Goal: Task Accomplishment & Management: Manage account settings

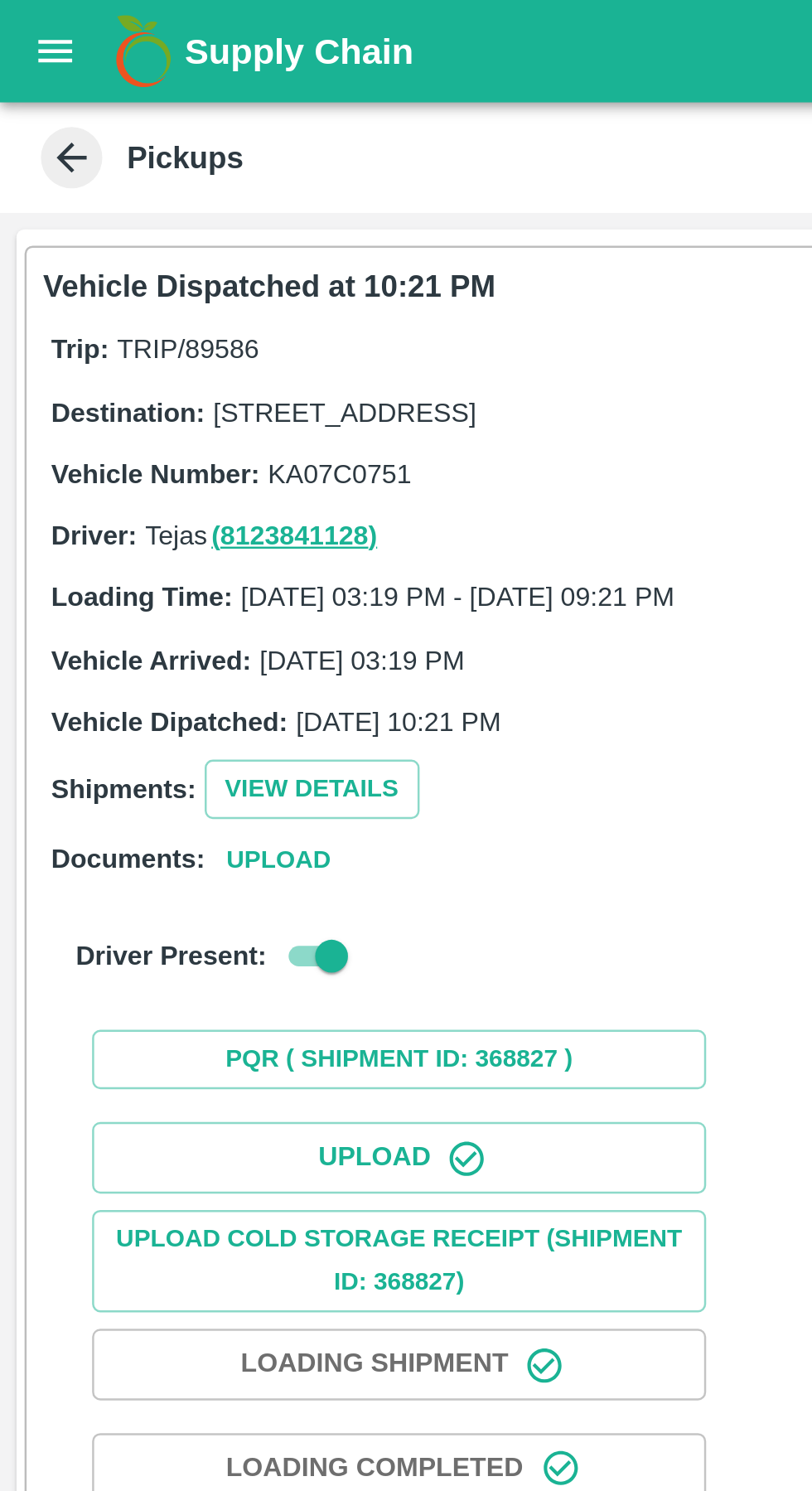
click at [25, 20] on icon "open drawer" at bounding box center [22, 21] width 18 height 18
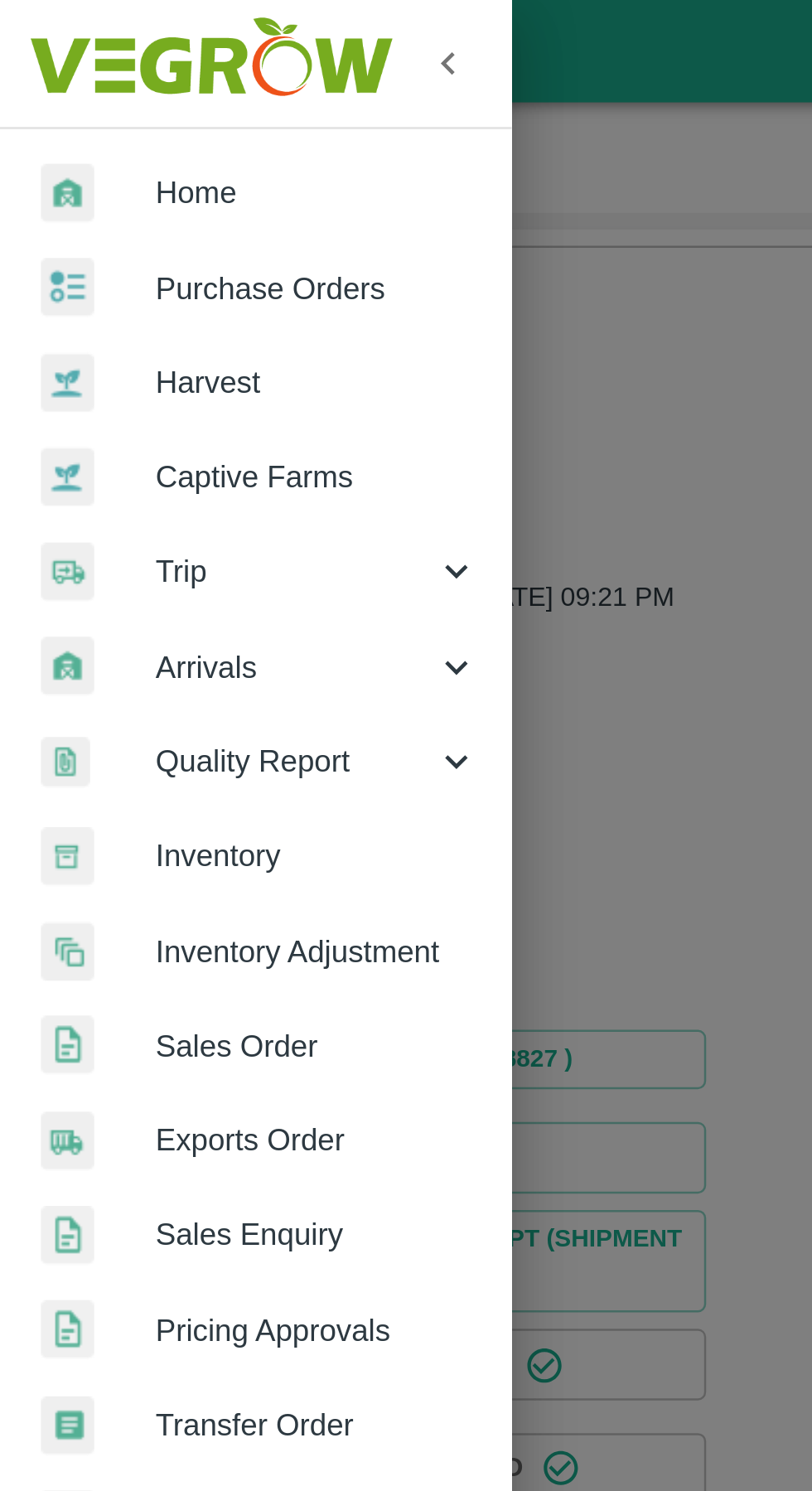
click at [81, 222] on span "Trip" at bounding box center [119, 231] width 112 height 18
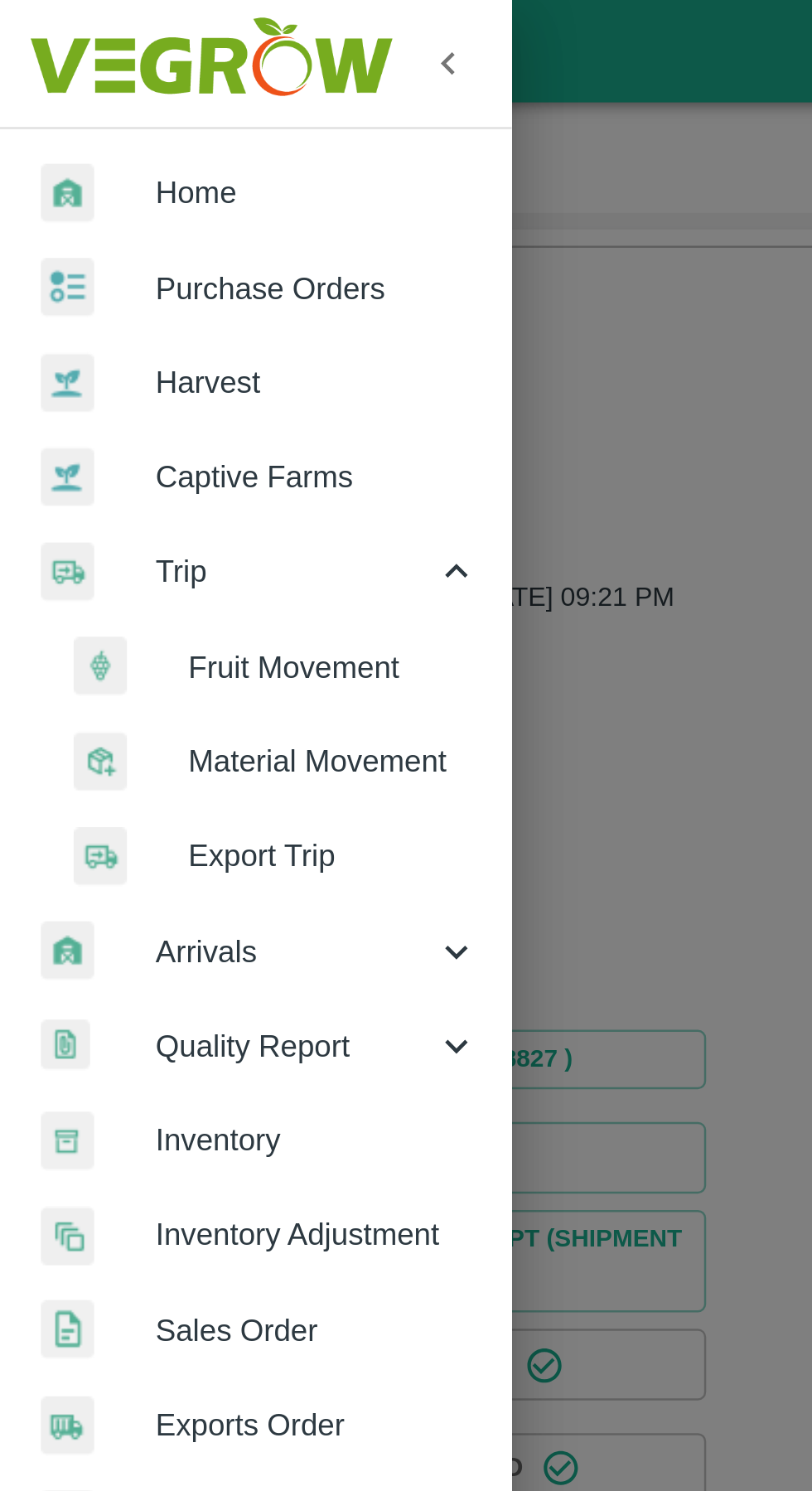
click at [101, 268] on span "Fruit Movement" at bounding box center [135, 270] width 118 height 18
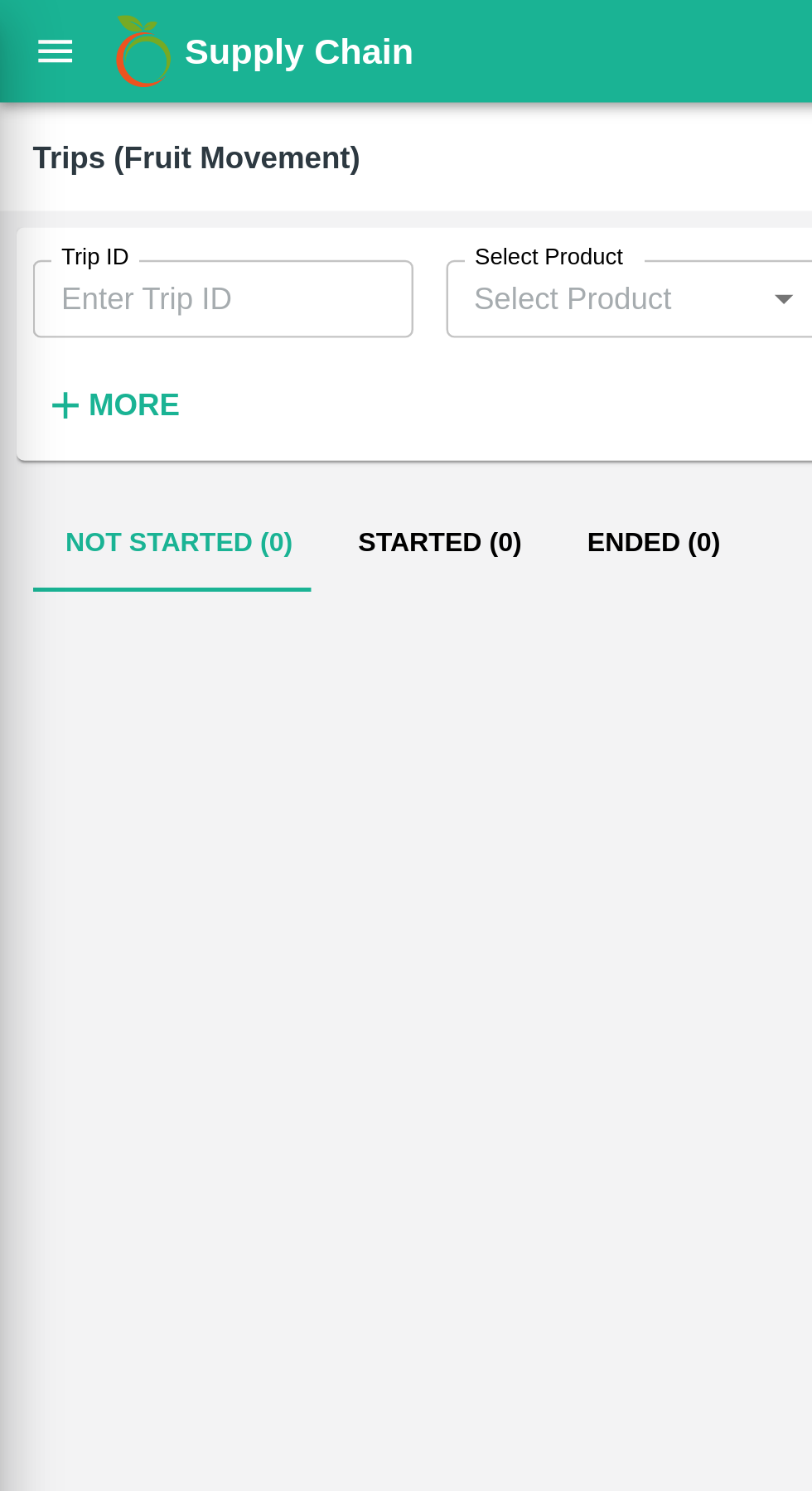
click at [70, 111] on input "Trip ID" at bounding box center [89, 121] width 154 height 31
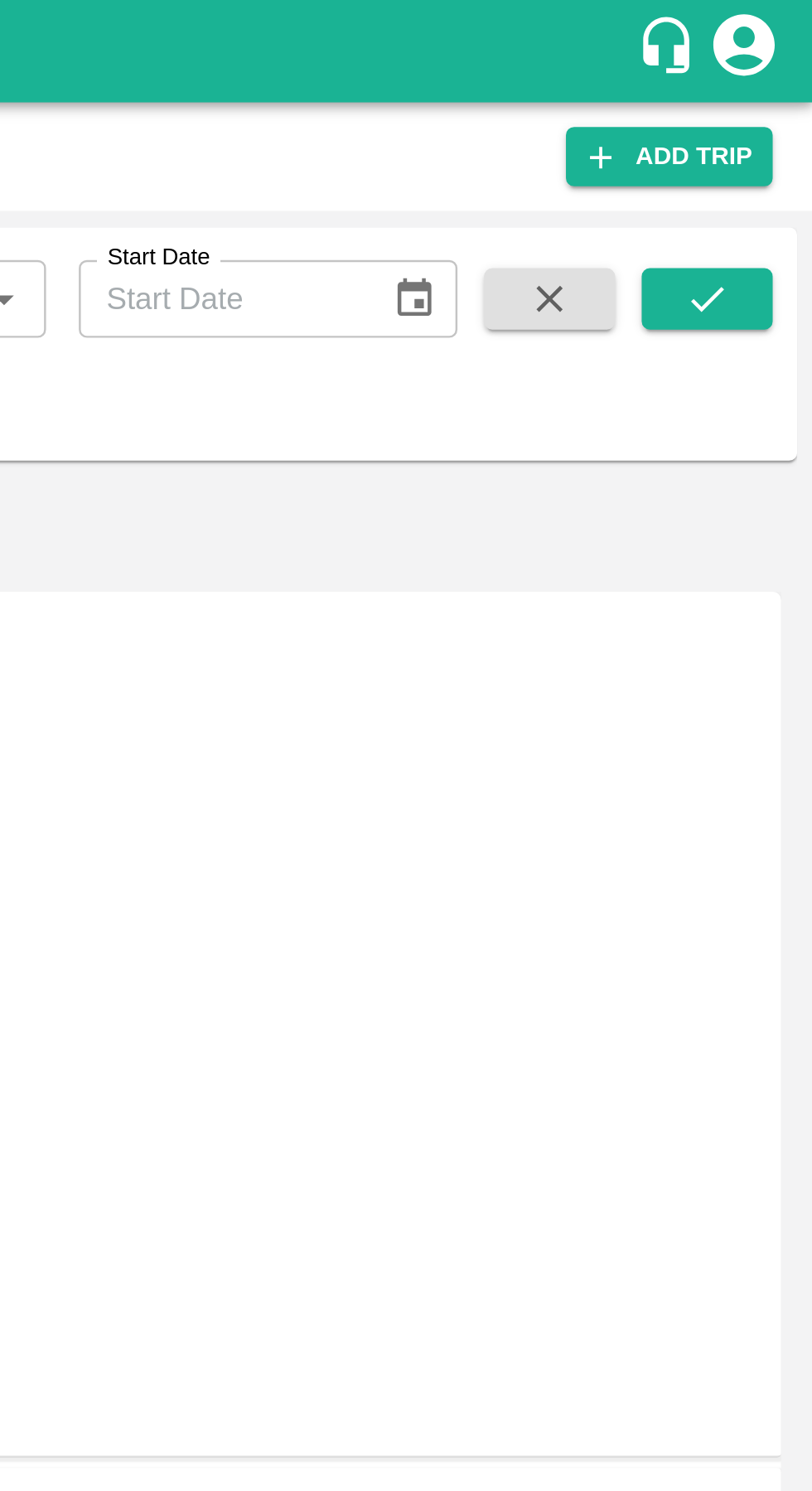
type input "89418"
click at [782, 122] on button "submit" at bounding box center [769, 121] width 53 height 25
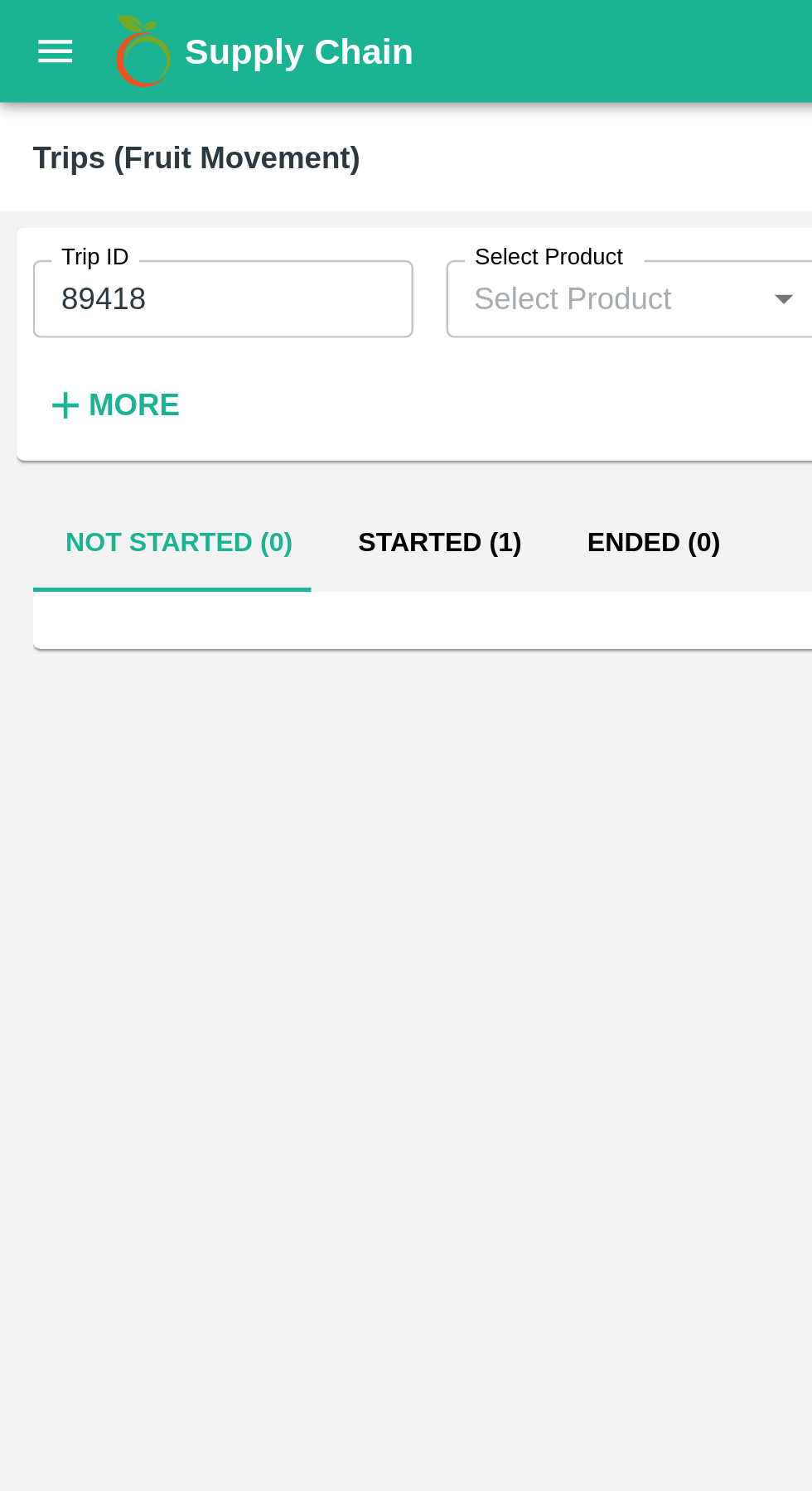
click at [173, 226] on button "Started (1)" at bounding box center [178, 219] width 93 height 40
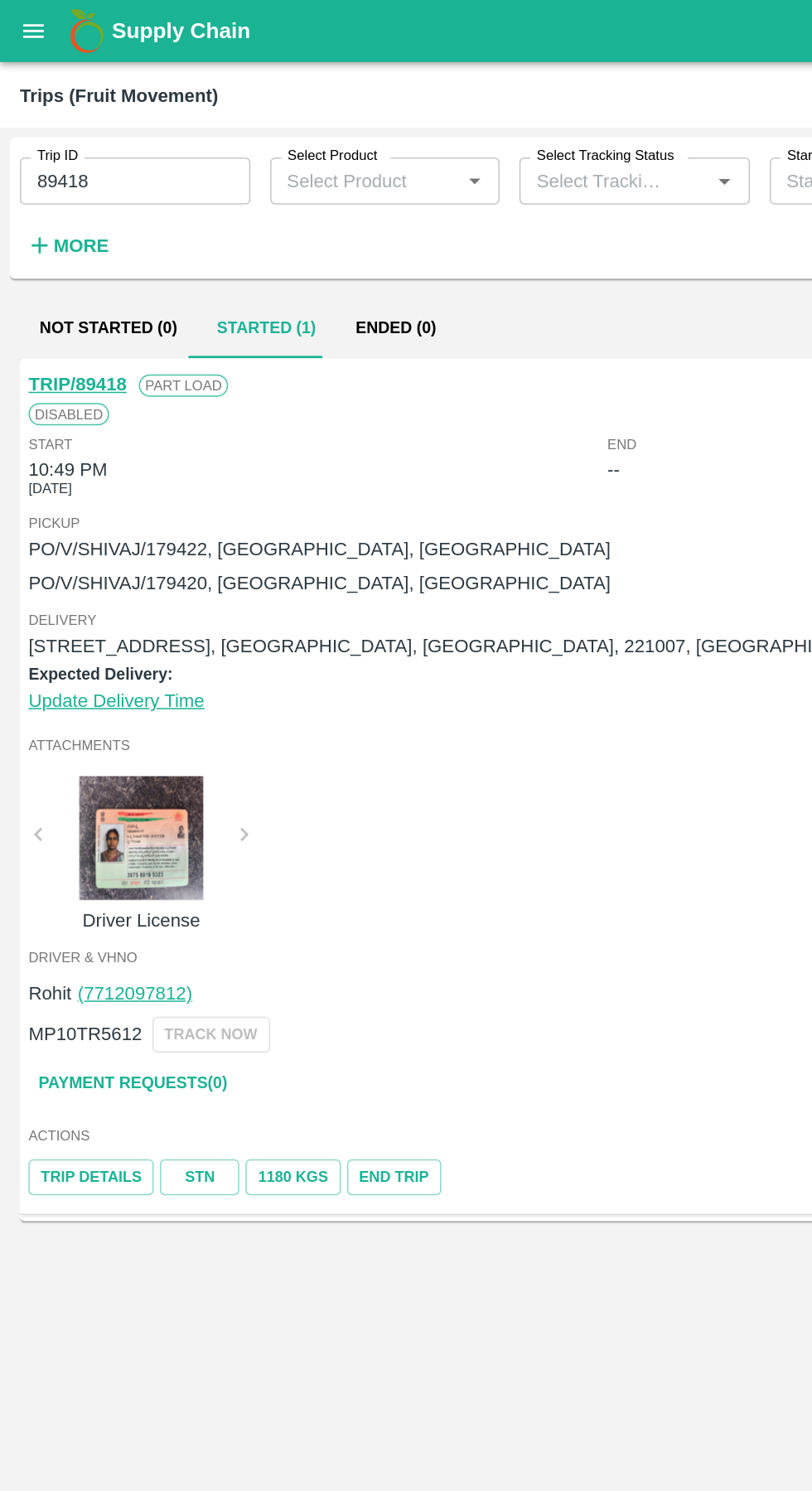
click at [56, 260] on link "TRIP/89418" at bounding box center [52, 257] width 65 height 13
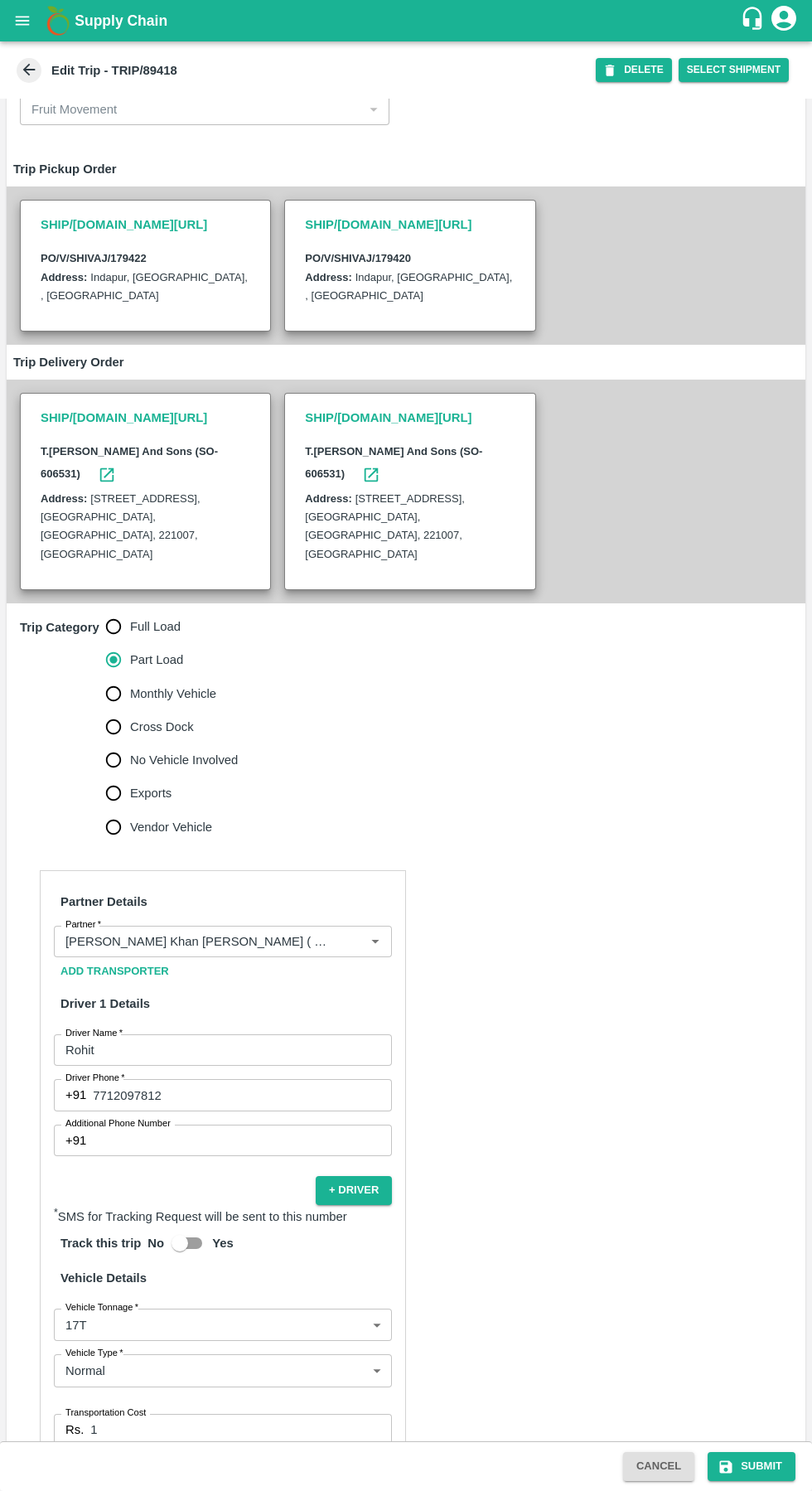
scroll to position [256, 0]
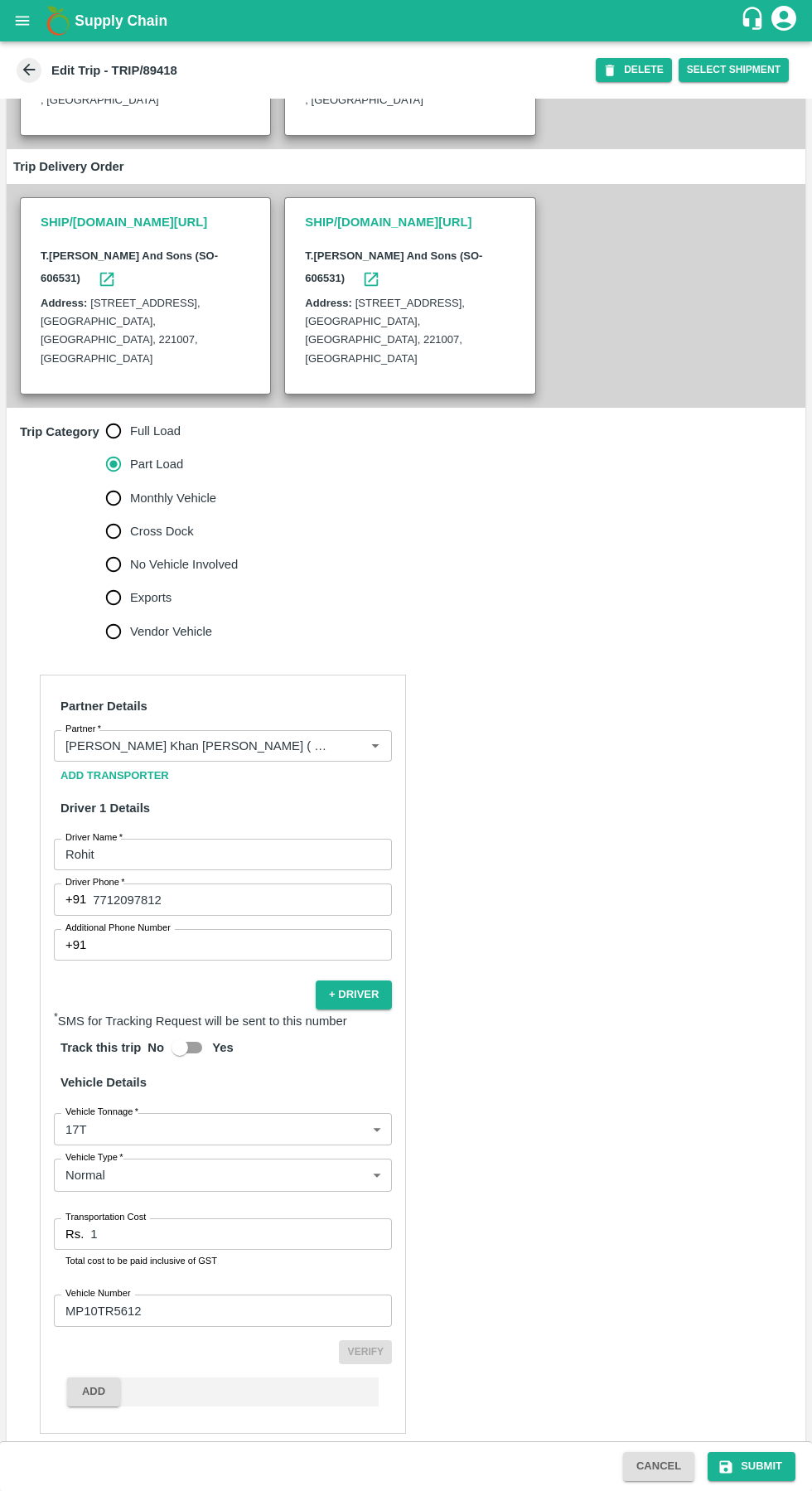
click at [234, 1221] on input "1" at bounding box center [241, 1234] width 302 height 31
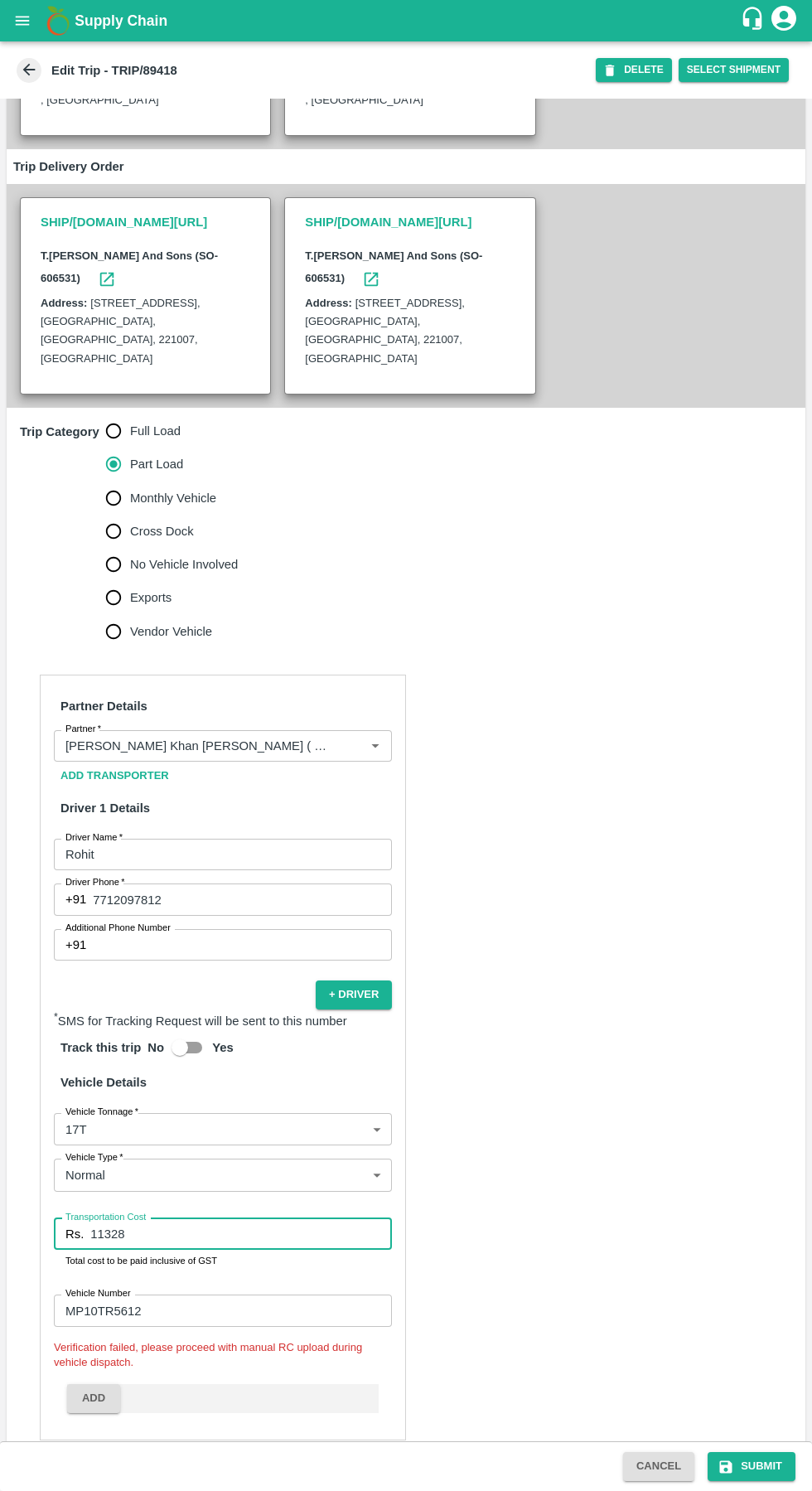
type input "11328"
click at [760, 1466] on button "Submit" at bounding box center [751, 1466] width 87 height 29
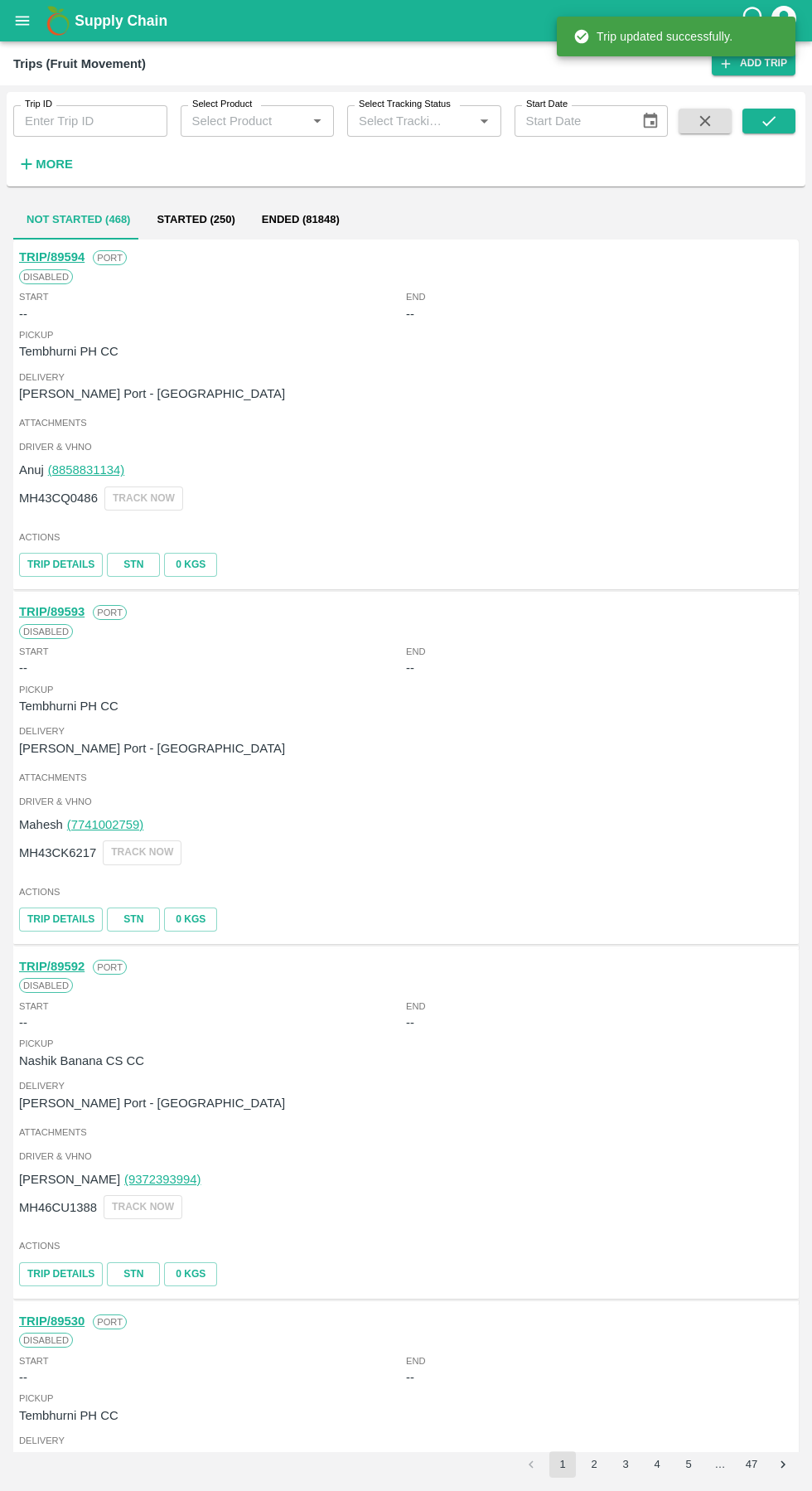
click at [101, 121] on input "Trip ID" at bounding box center [89, 121] width 154 height 31
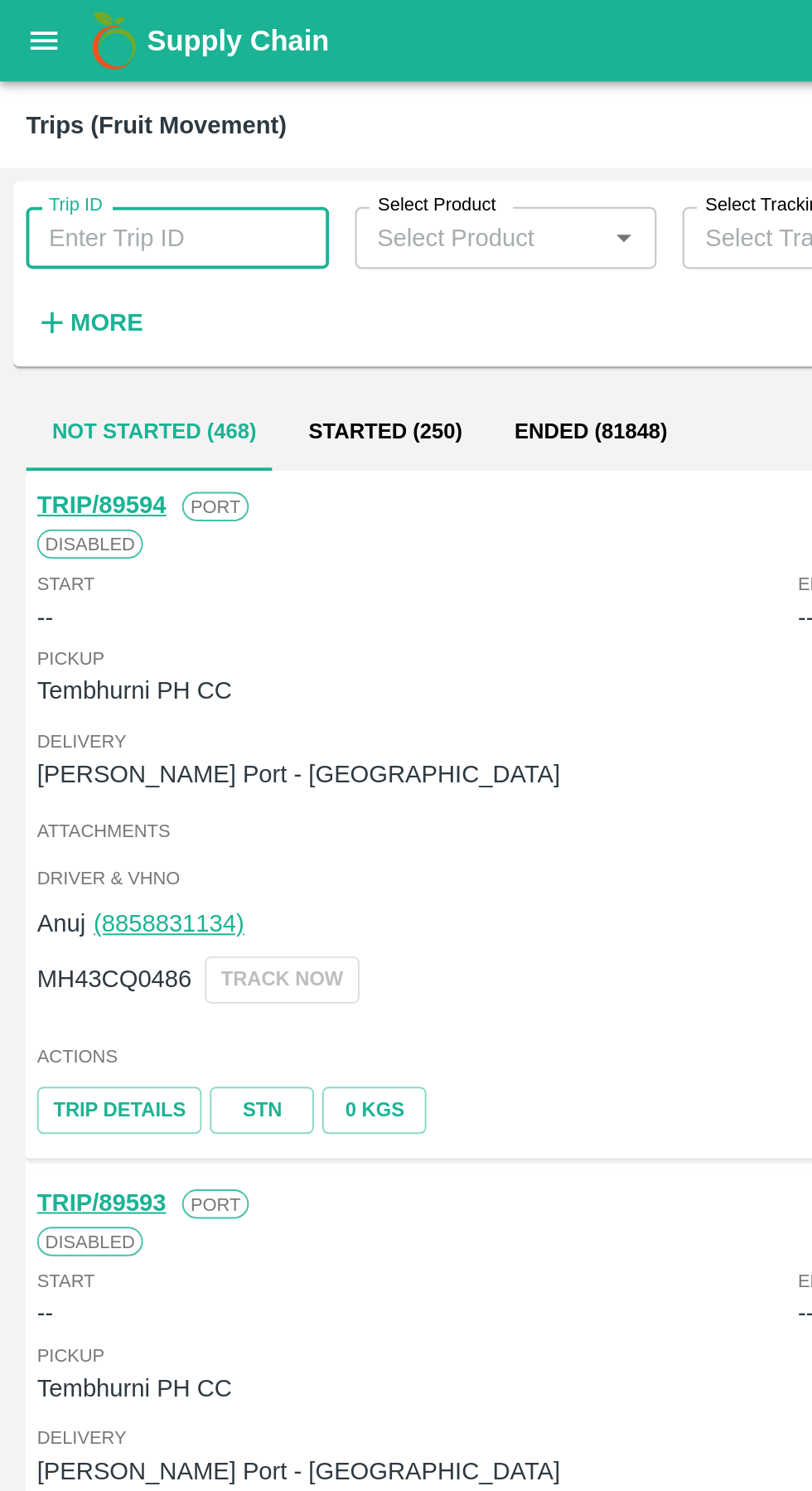
click at [80, 126] on input "Trip ID" at bounding box center [89, 121] width 154 height 31
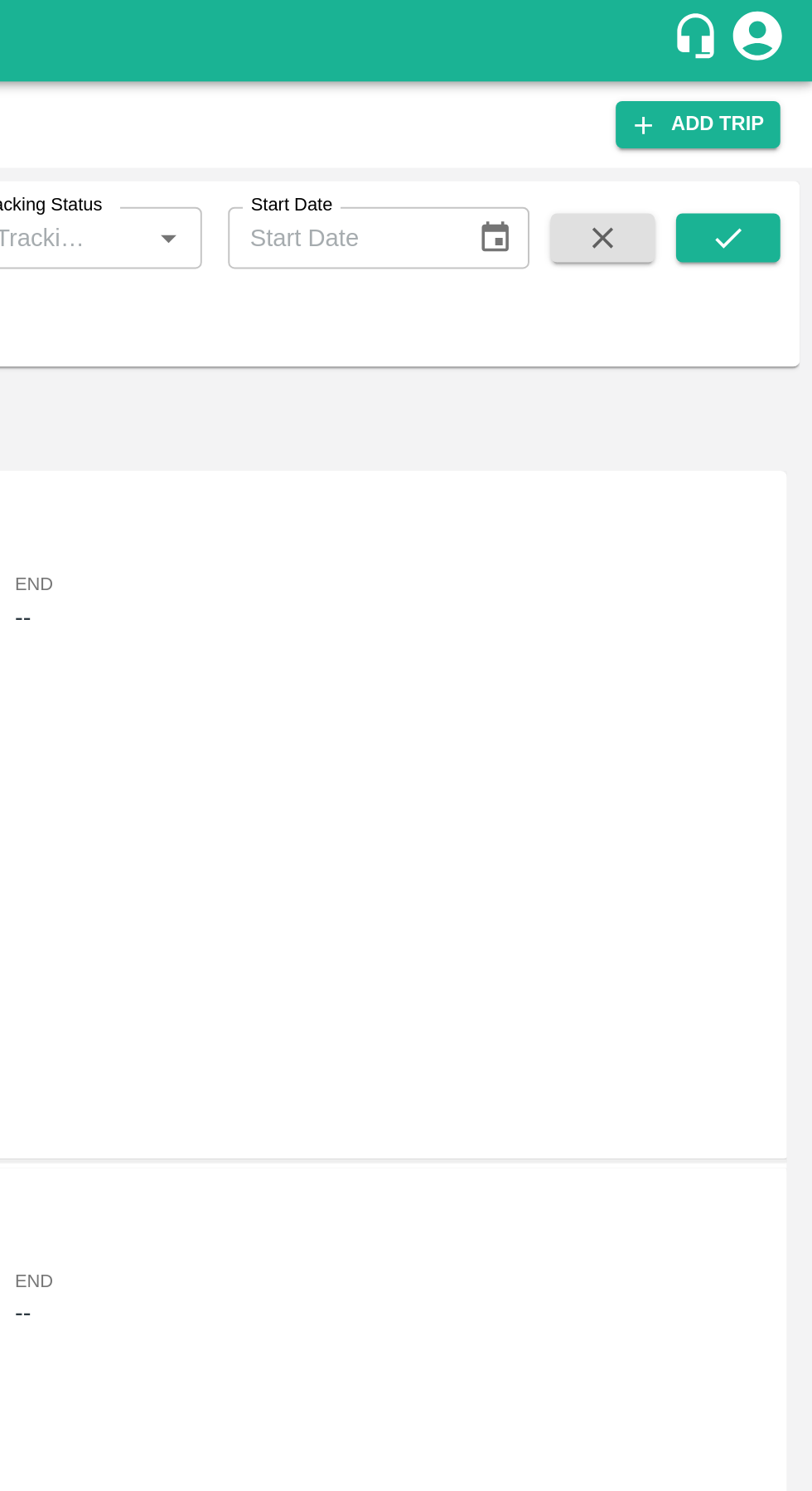
type input "89418"
click at [765, 129] on icon "submit" at bounding box center [769, 121] width 18 height 18
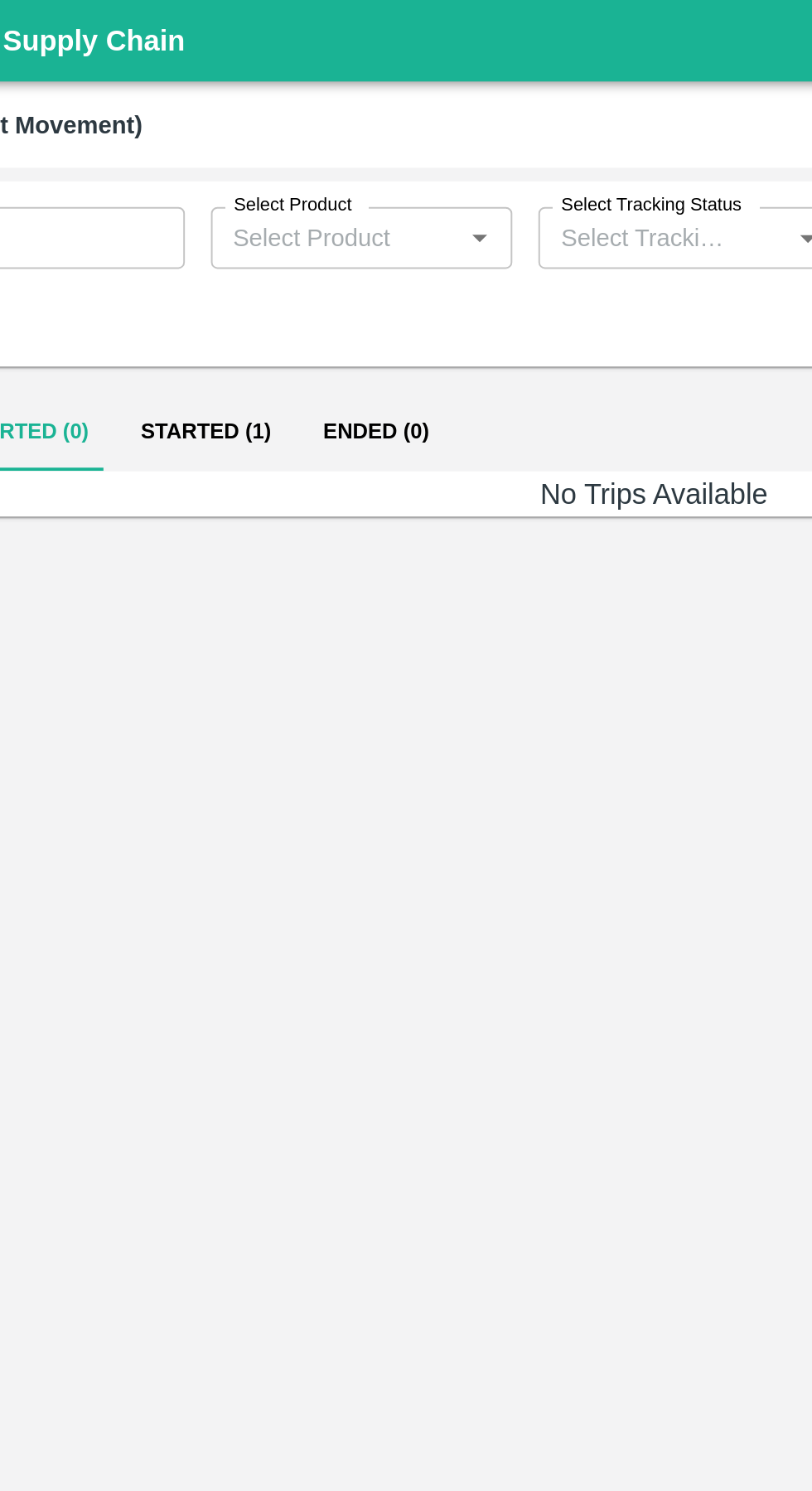
click at [170, 221] on button "Started (1)" at bounding box center [178, 219] width 93 height 40
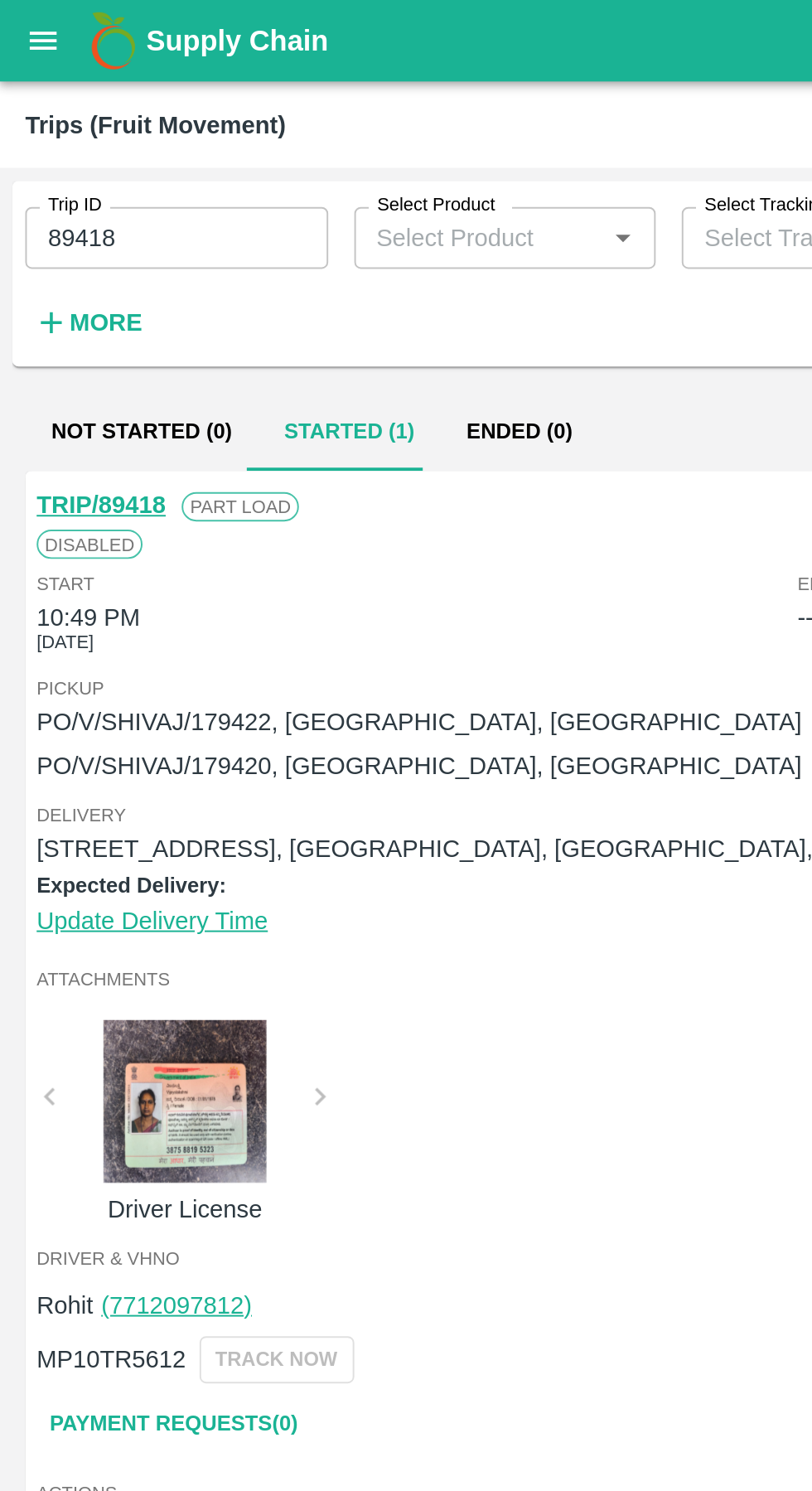
click at [25, 21] on icon "open drawer" at bounding box center [22, 21] width 18 height 18
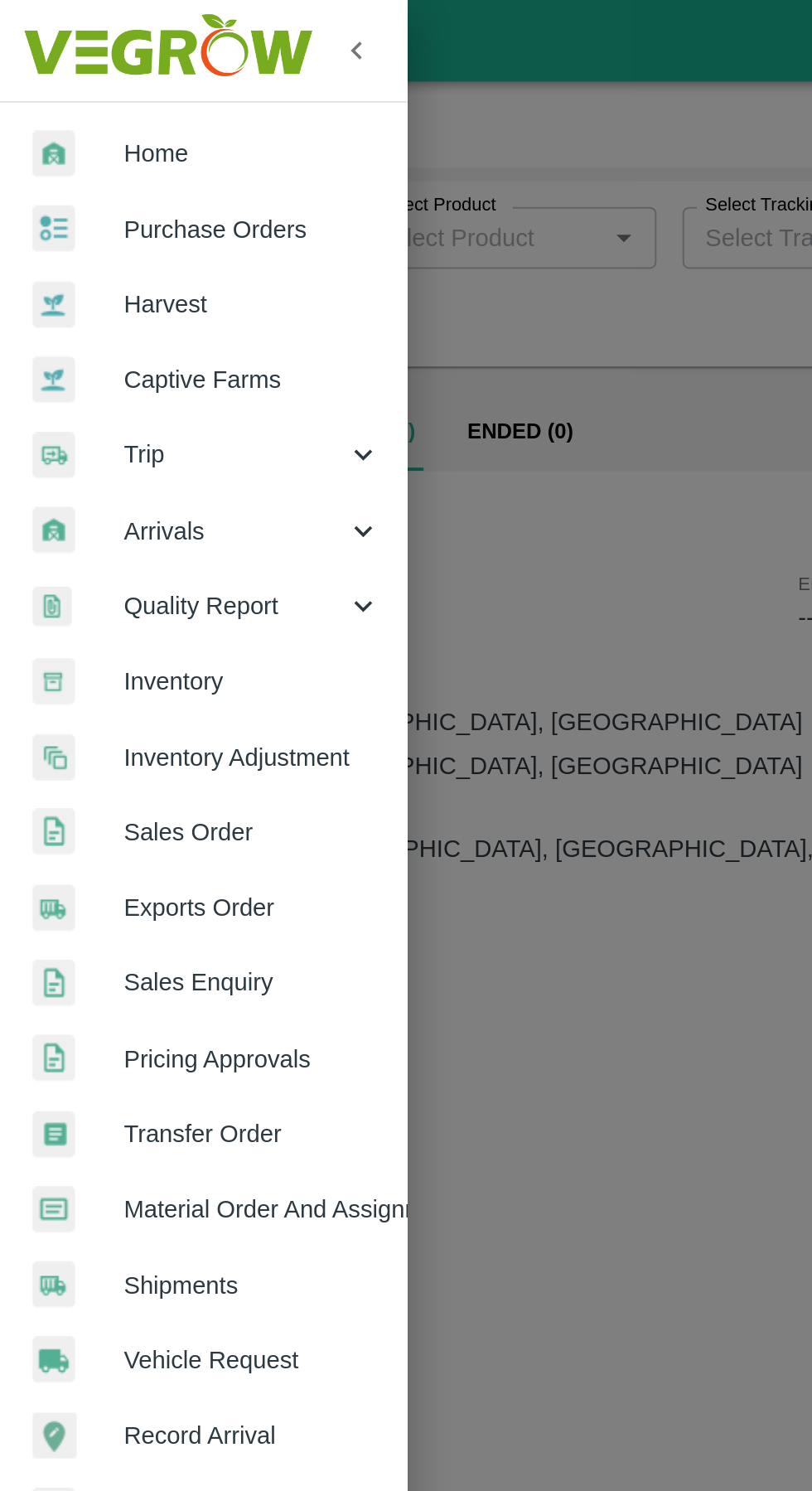
click at [85, 109] on span "Purchase Orders" at bounding box center [128, 117] width 131 height 18
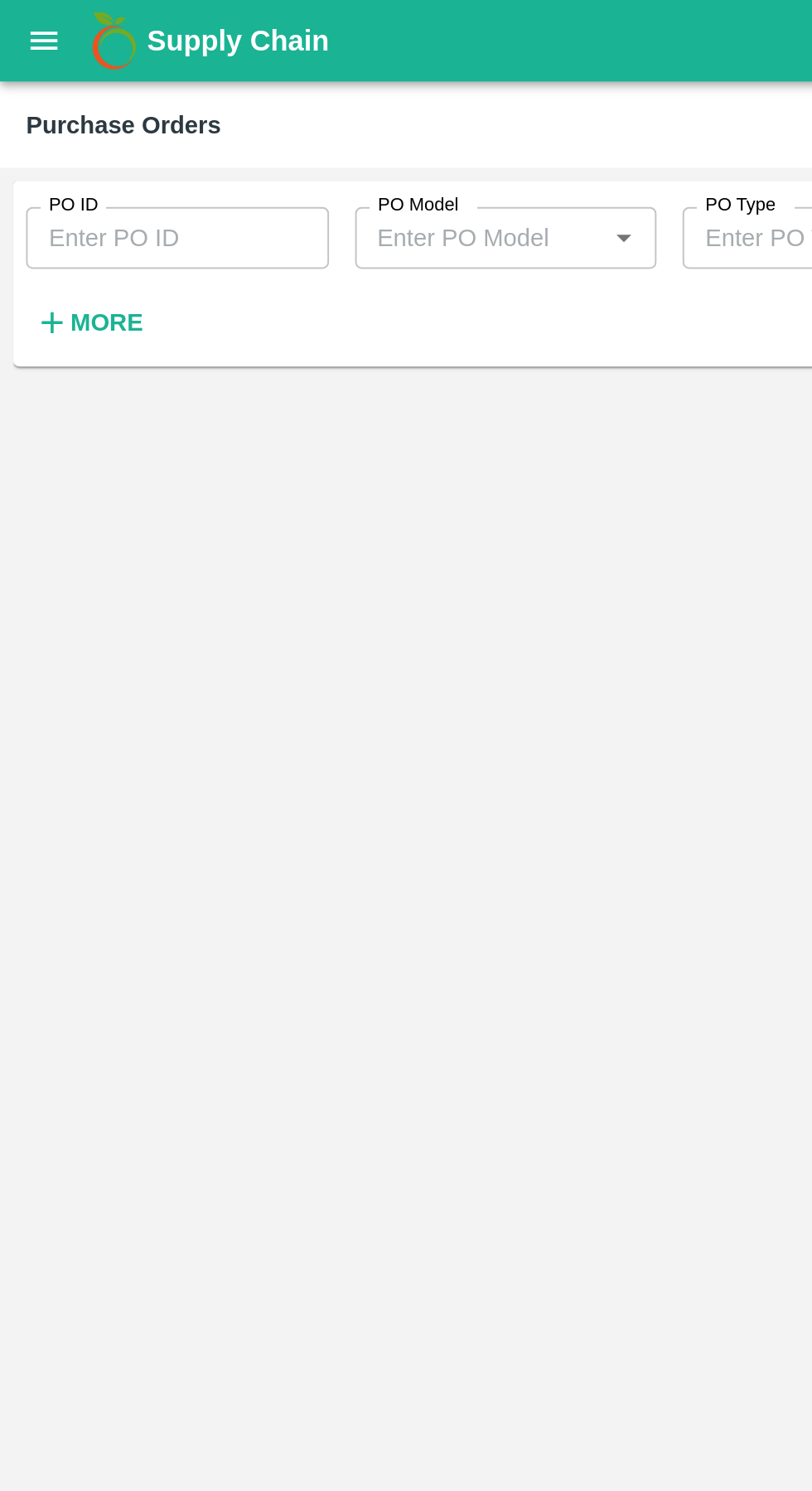
click at [62, 119] on input "PO ID" at bounding box center [89, 121] width 154 height 31
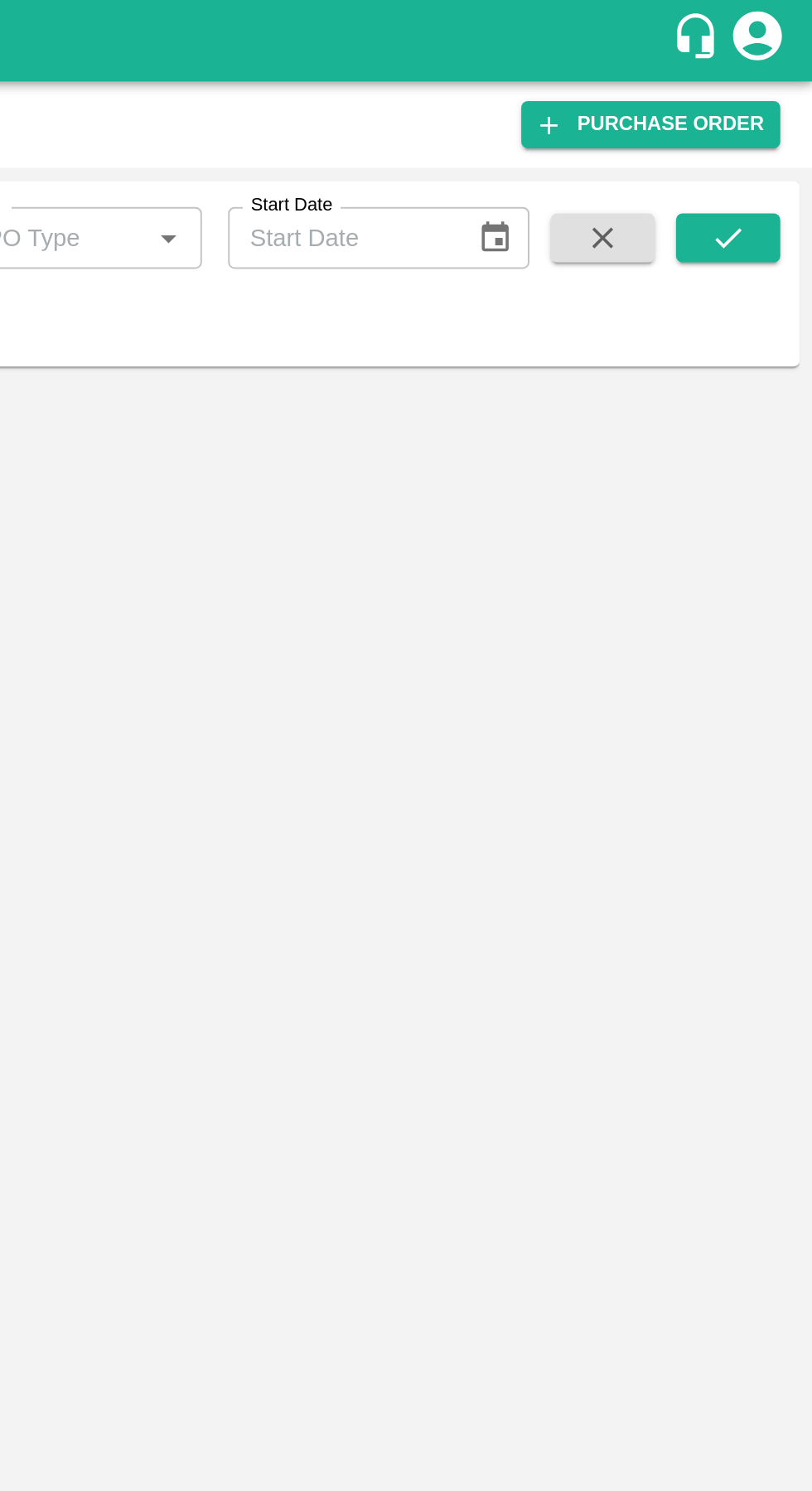
type input "179422"
click at [769, 121] on icon "submit" at bounding box center [769, 121] width 18 height 18
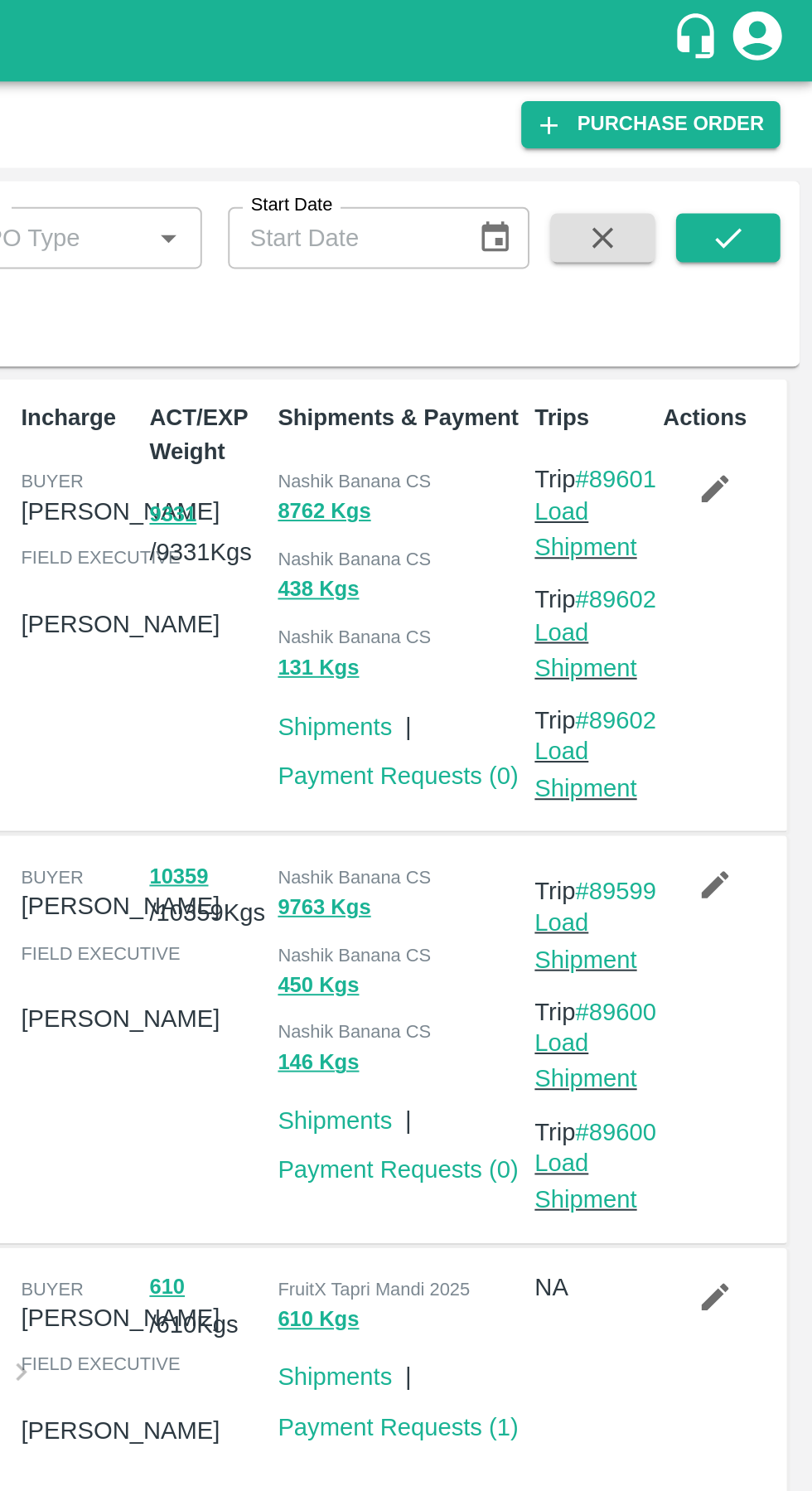
click at [690, 285] on link "Load Shipment" at bounding box center [696, 269] width 52 height 31
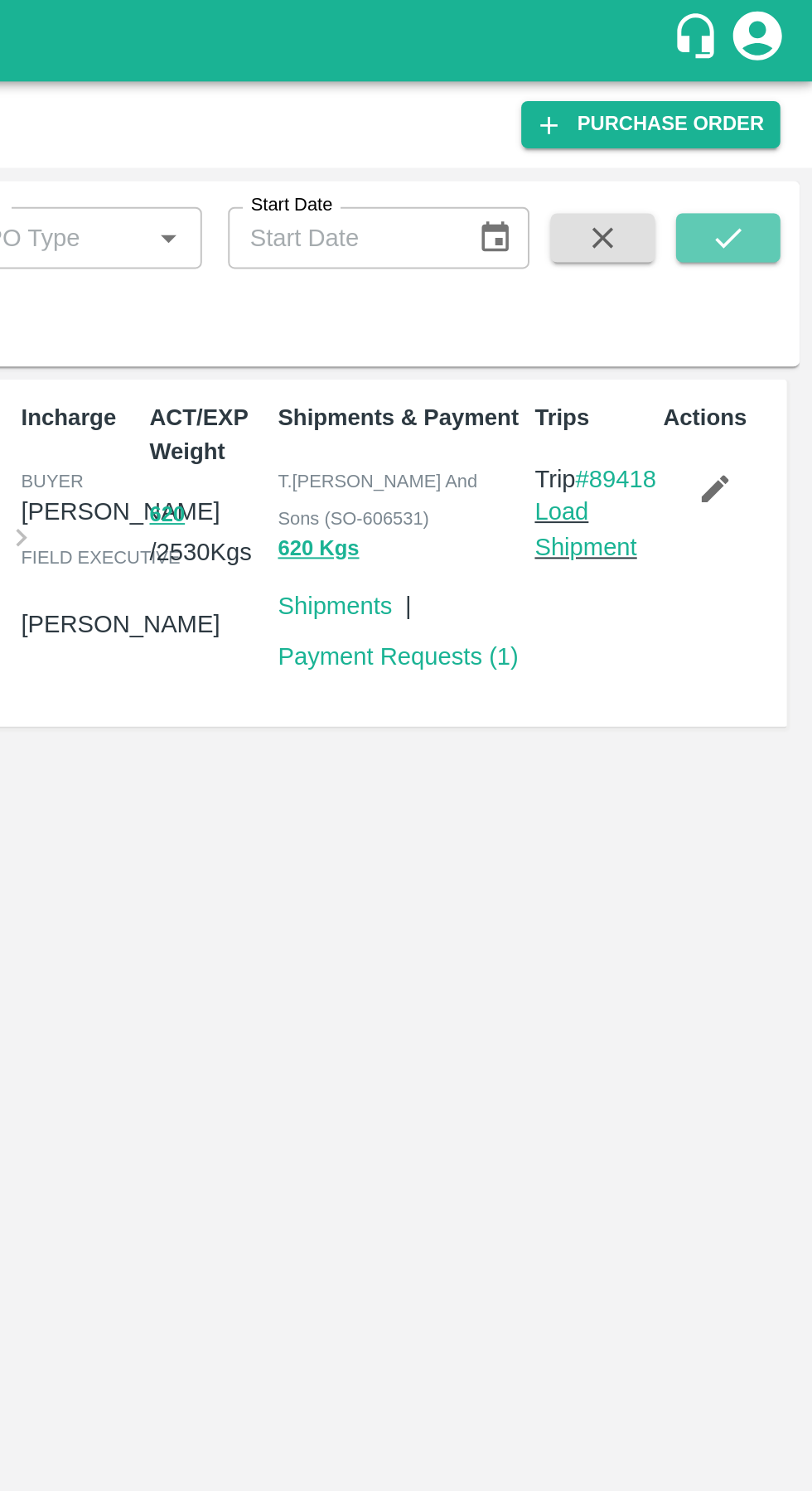
click at [771, 128] on icon "submit" at bounding box center [769, 121] width 18 height 18
click at [692, 278] on link "Load Shipment" at bounding box center [696, 269] width 52 height 31
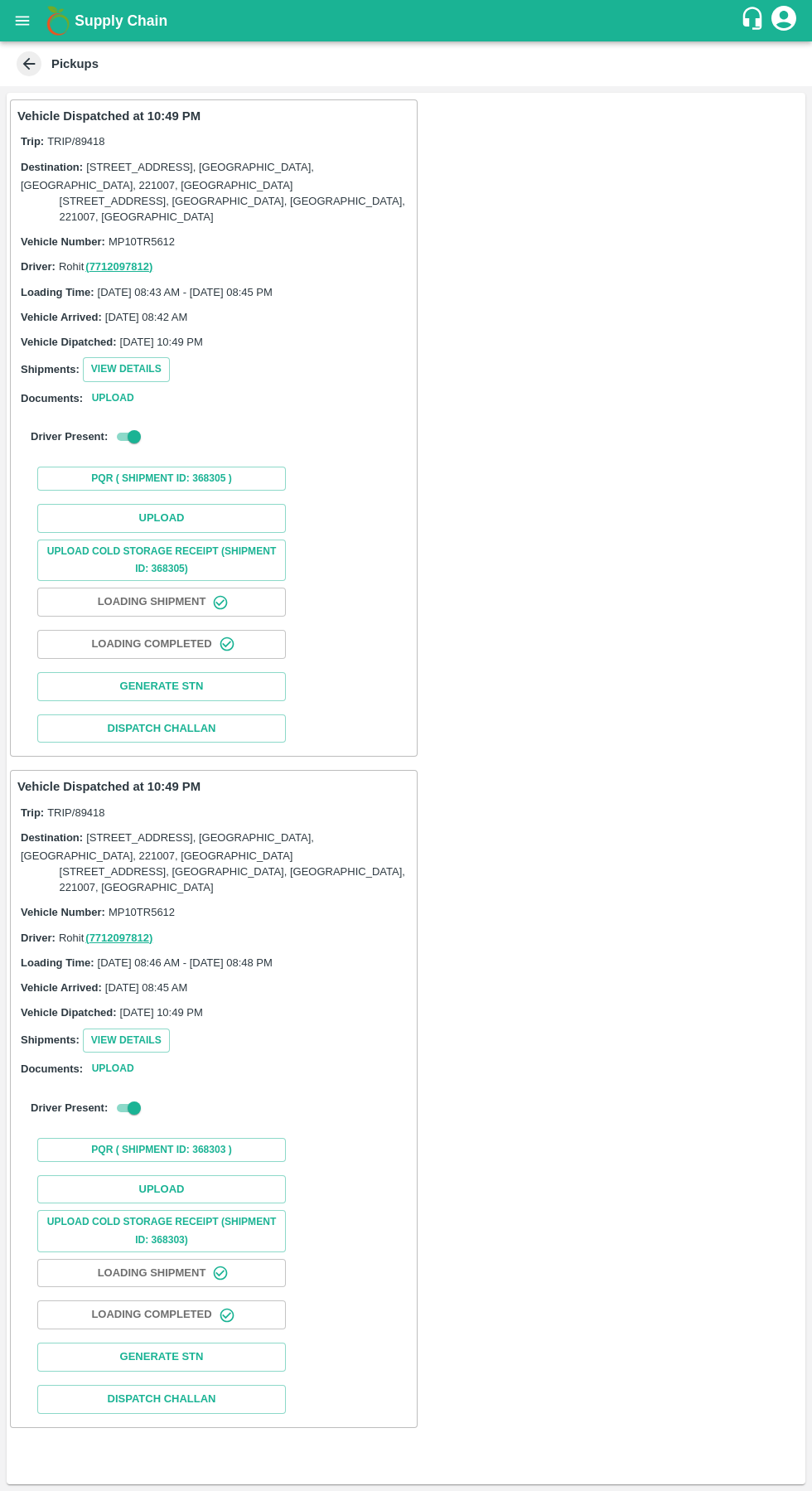
click at [149, 551] on button "Upload Cold Storage Receipt (SHIPMENT ID: 368305)" at bounding box center [161, 560] width 249 height 41
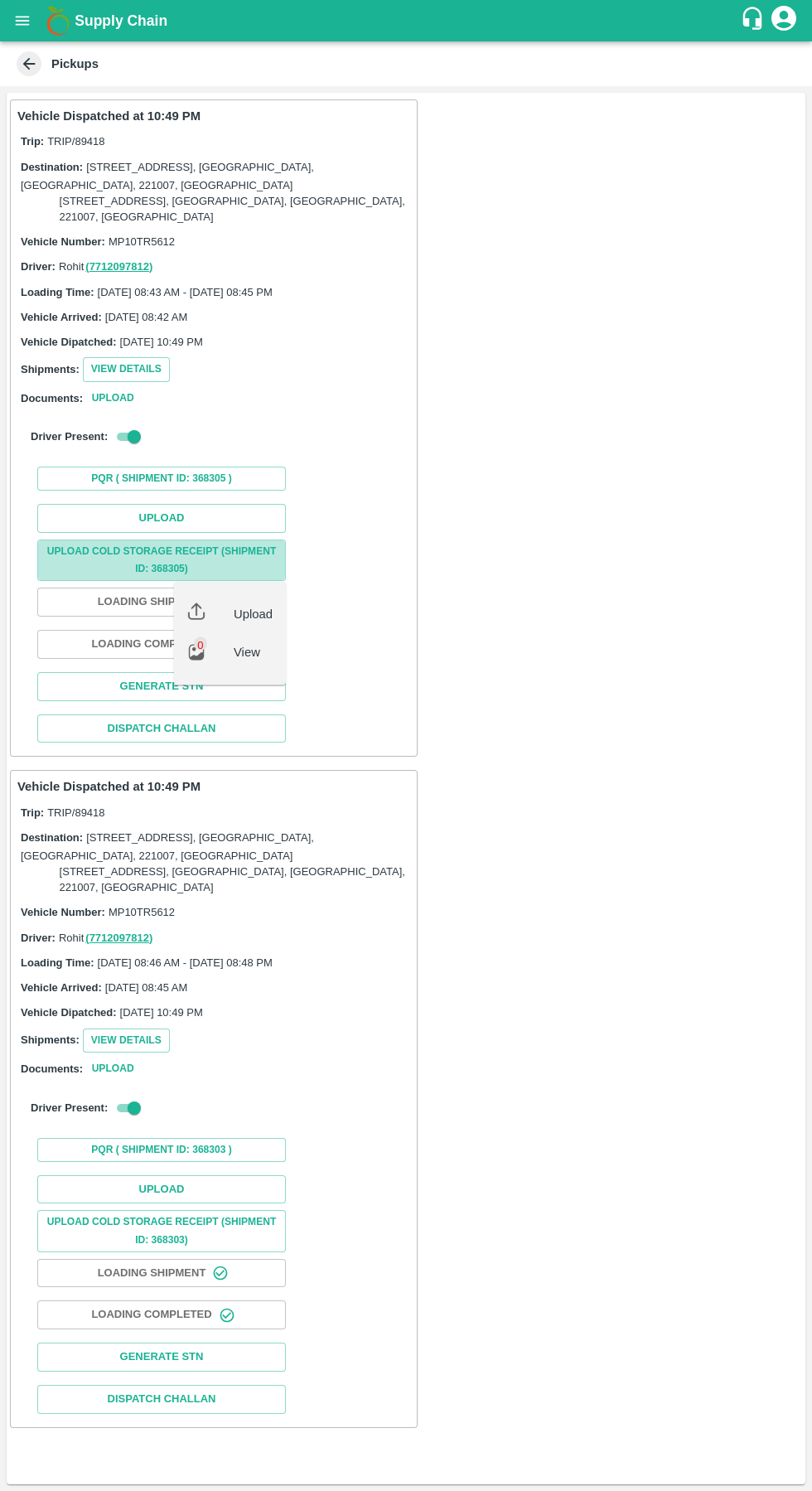
click at [120, 542] on button "Upload Cold Storage Receipt (SHIPMENT ID: 368305)" at bounding box center [161, 560] width 249 height 41
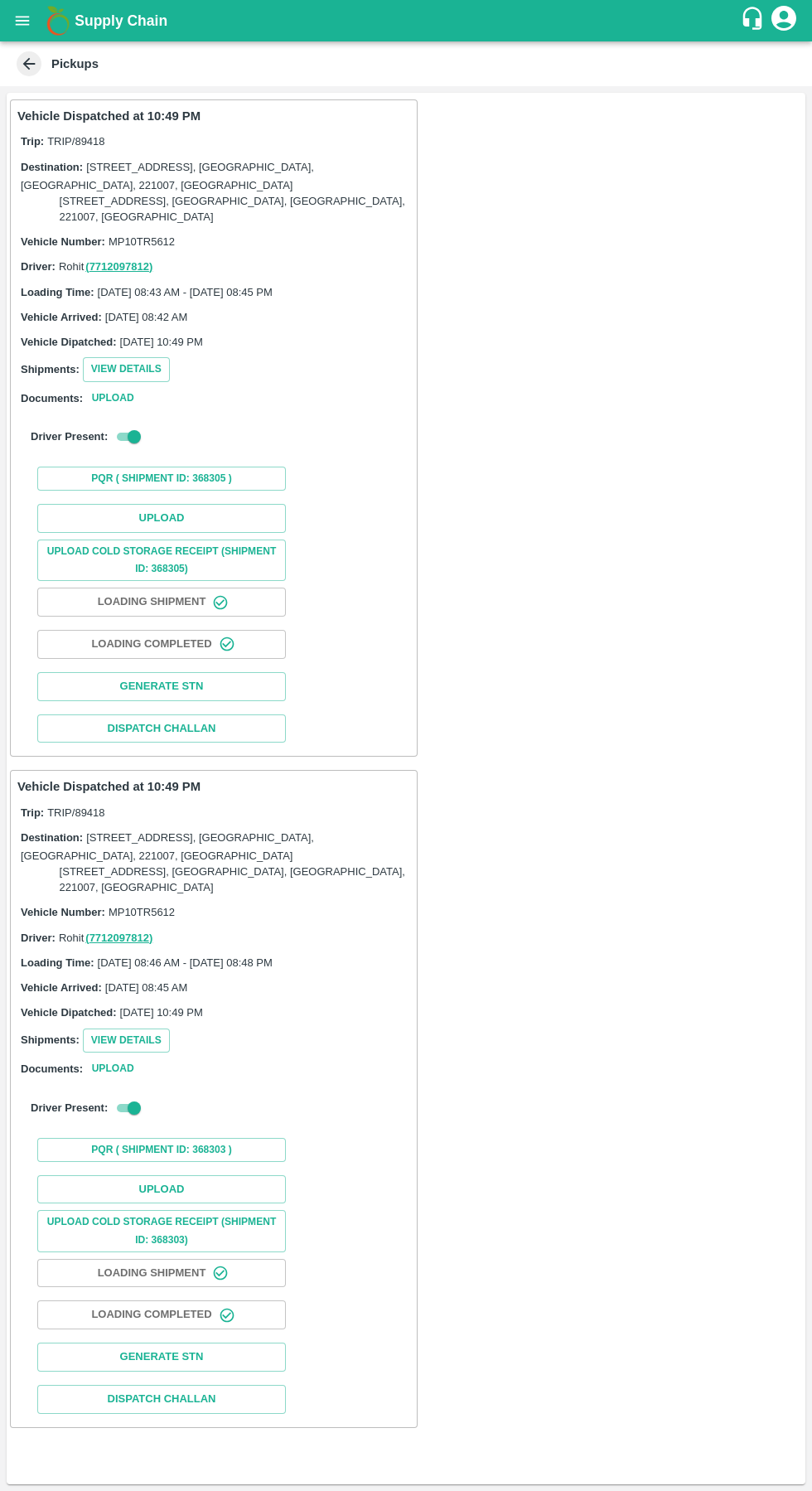
click at [178, 518] on button "Upload" at bounding box center [161, 518] width 249 height 29
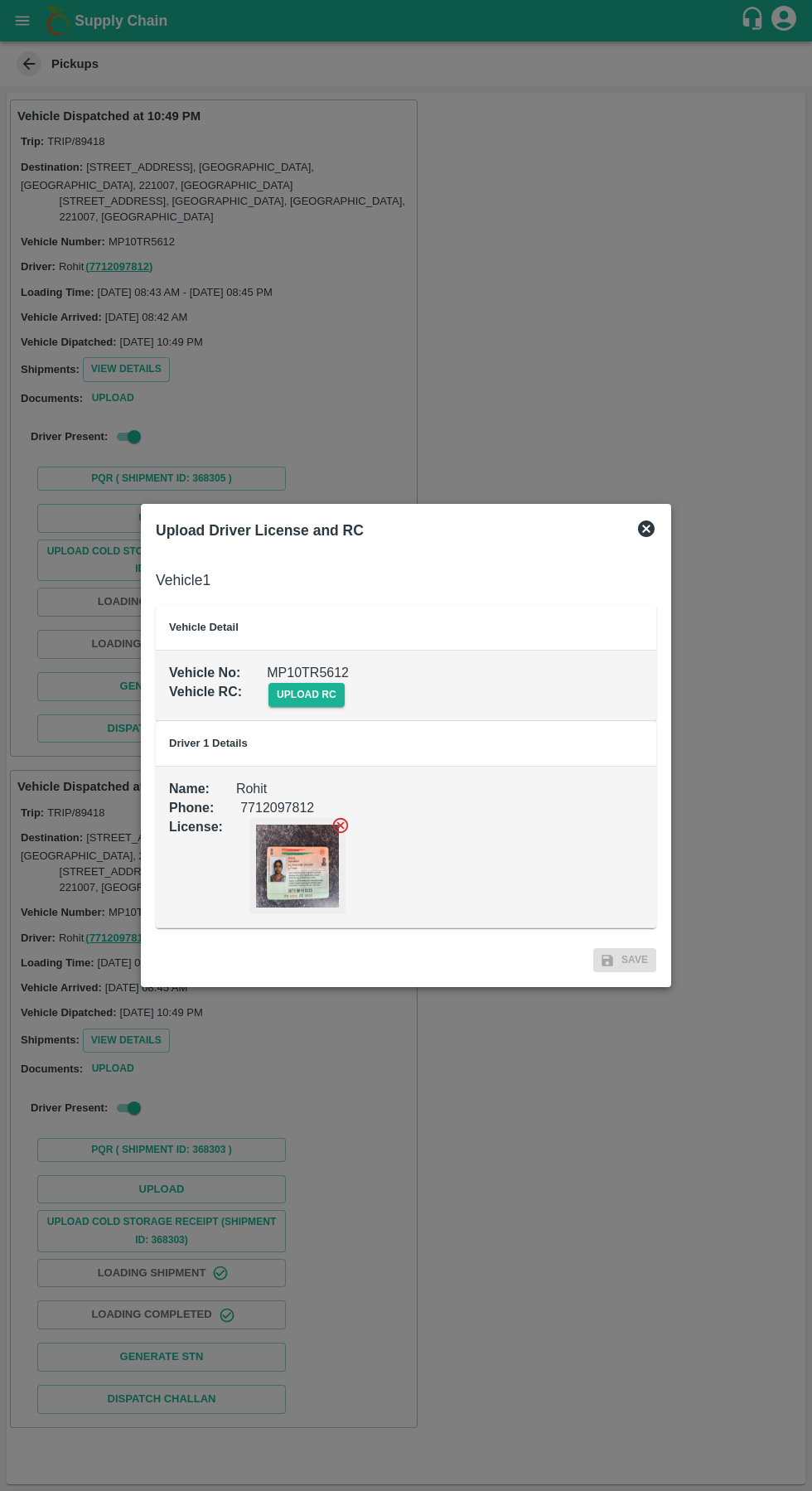
click at [305, 694] on span "upload rc" at bounding box center [307, 695] width 76 height 24
click at [0, 0] on input "upload rc" at bounding box center [0, 0] width 0 height 0
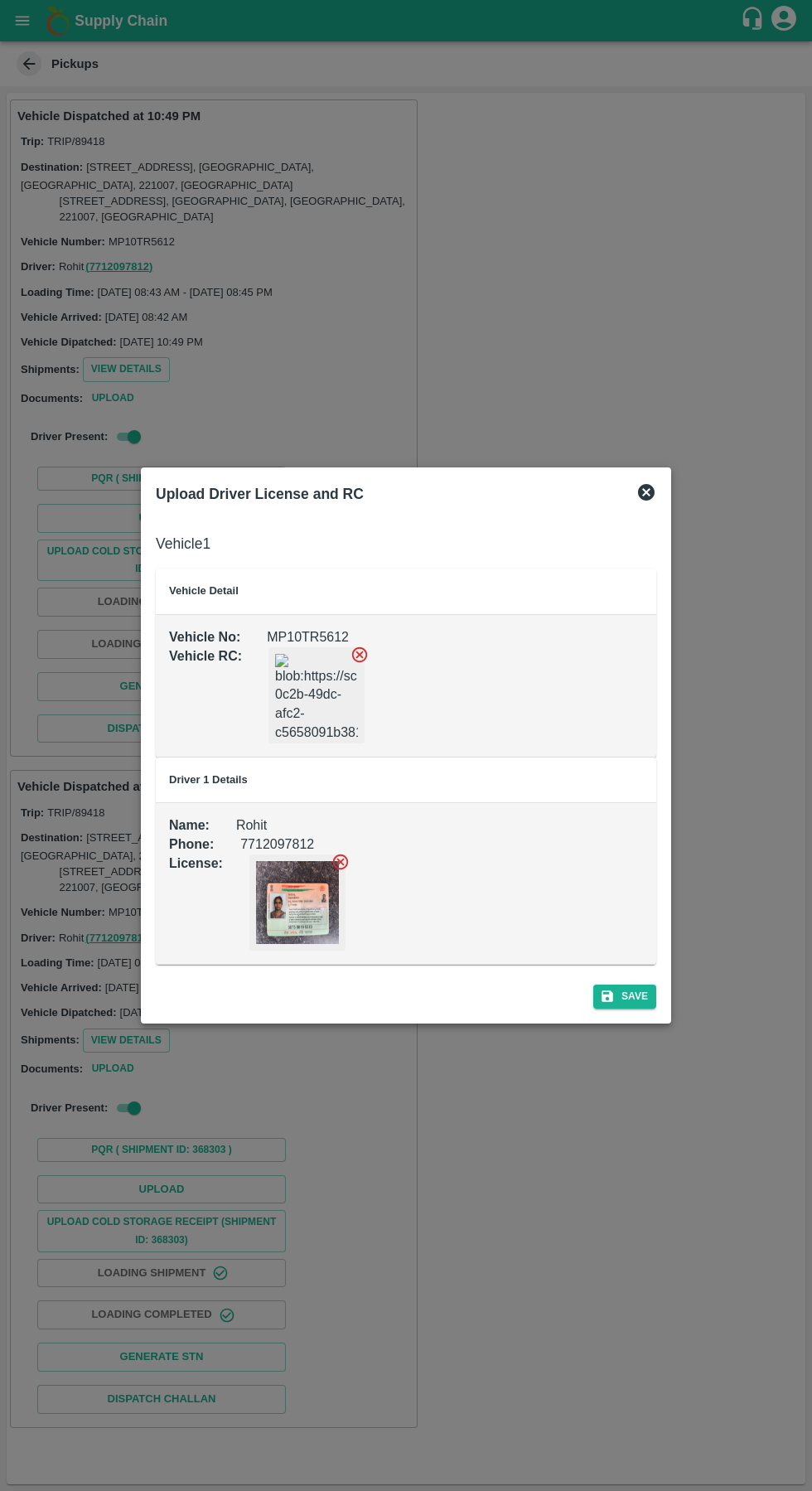
click at [644, 1002] on button "Save" at bounding box center [624, 996] width 63 height 24
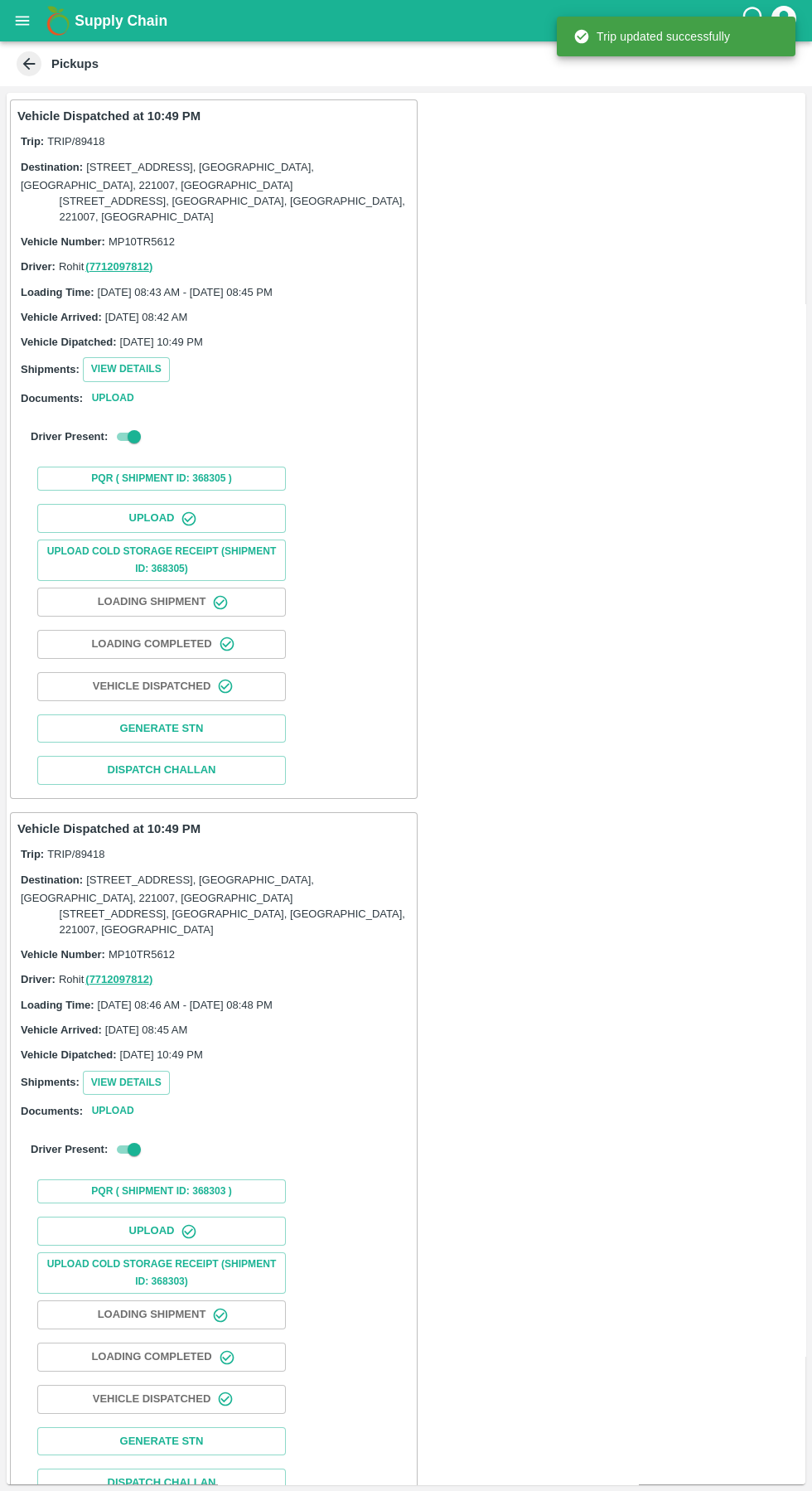
click at [236, 1239] on button "Upload" at bounding box center [161, 1230] width 249 height 29
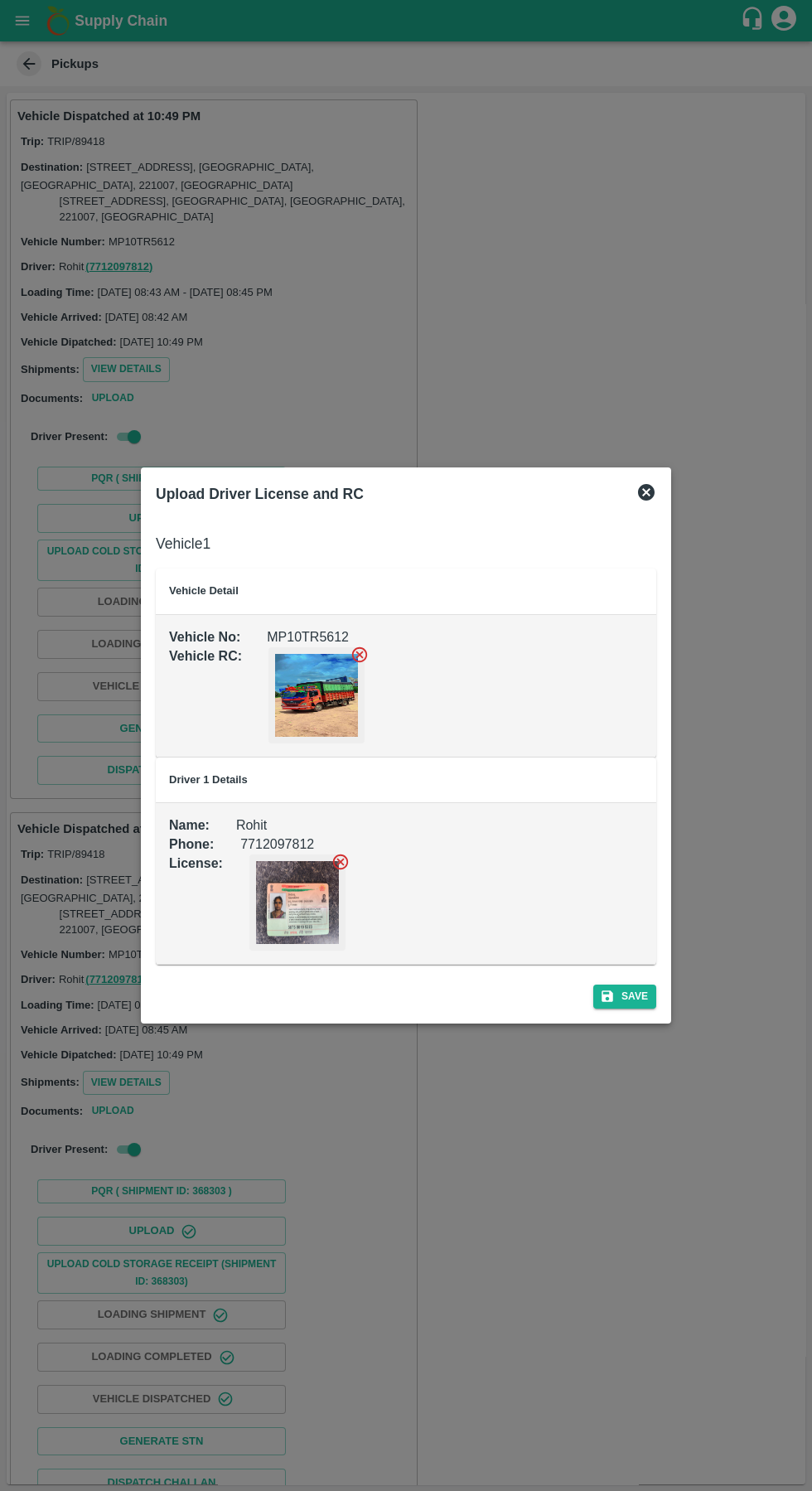
click at [650, 998] on button "Save" at bounding box center [624, 996] width 63 height 24
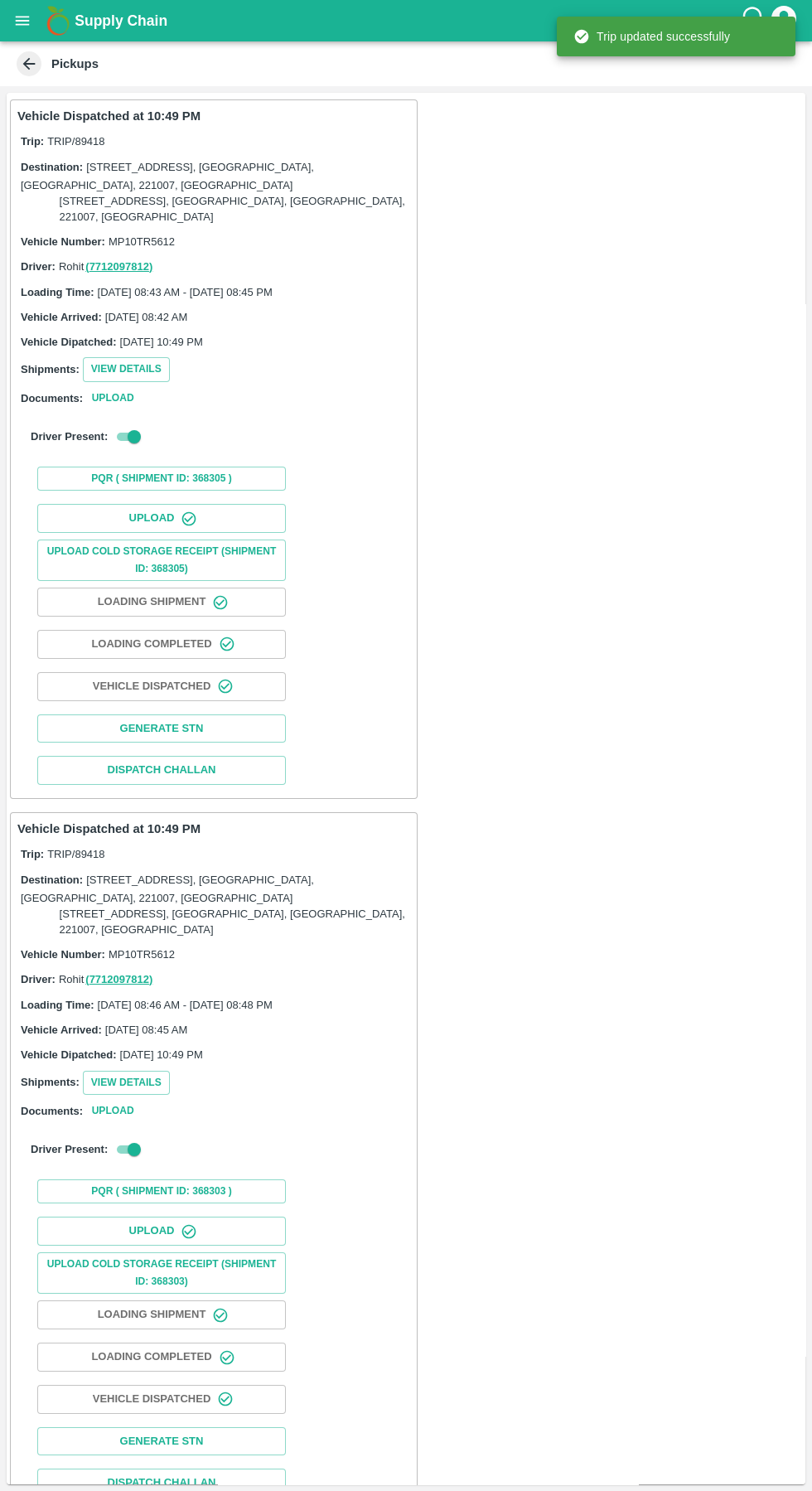
click at [22, 29] on icon "open drawer" at bounding box center [22, 21] width 18 height 18
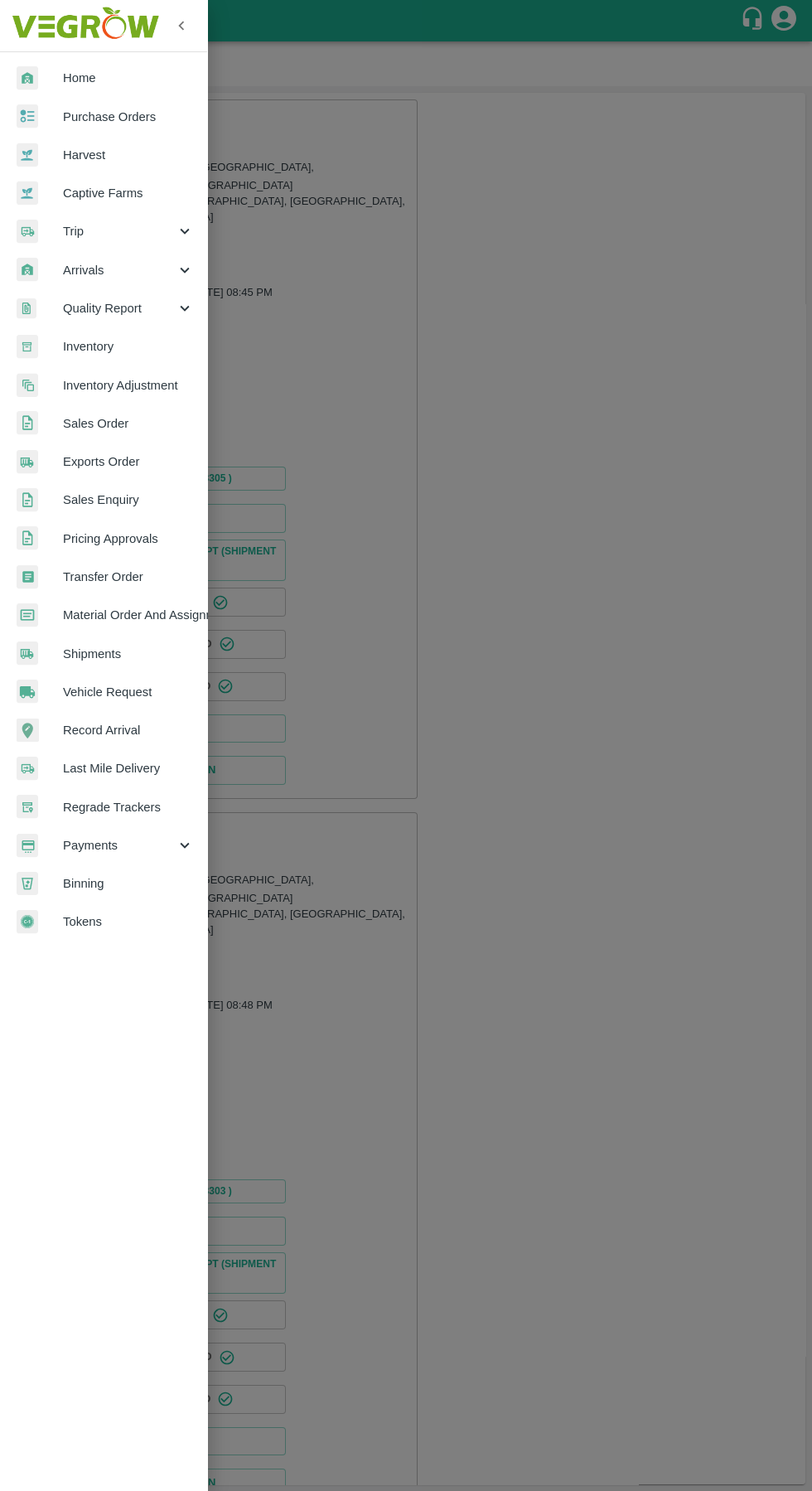
click at [73, 231] on span "Trip" at bounding box center [119, 231] width 112 height 18
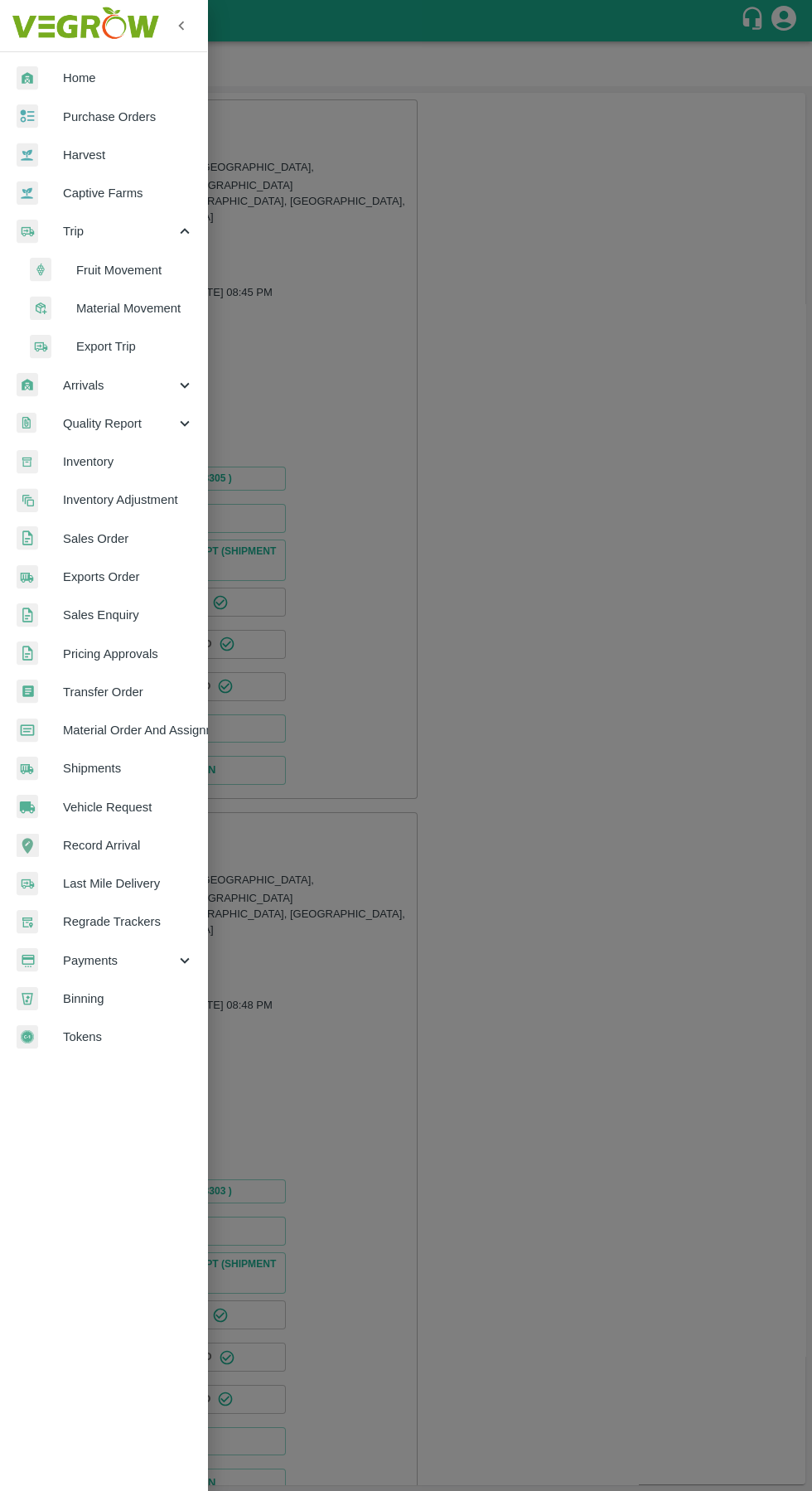
click at [103, 270] on span "Fruit Movement" at bounding box center [135, 270] width 118 height 18
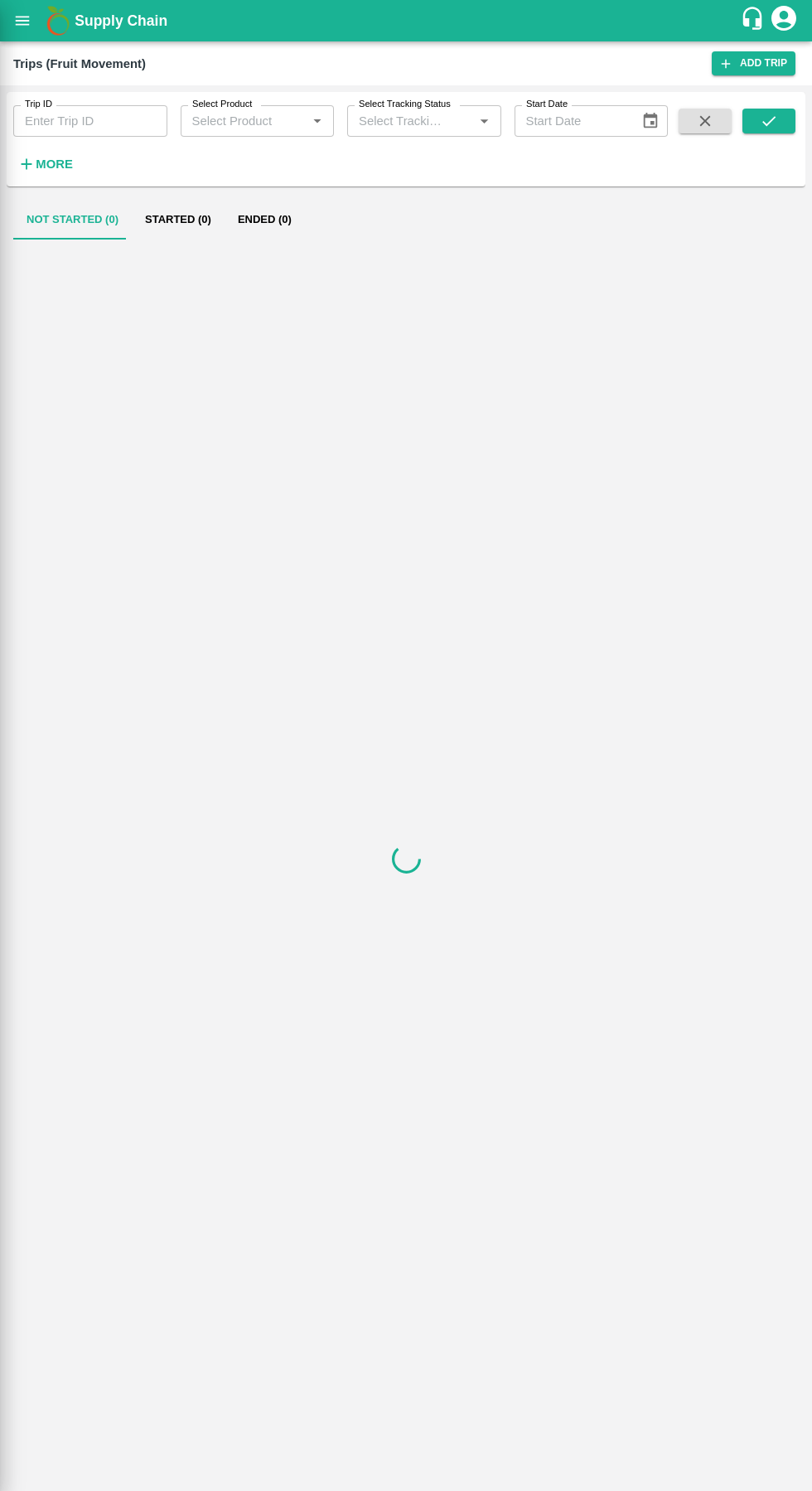
click at [71, 116] on input "Trip ID" at bounding box center [89, 121] width 154 height 31
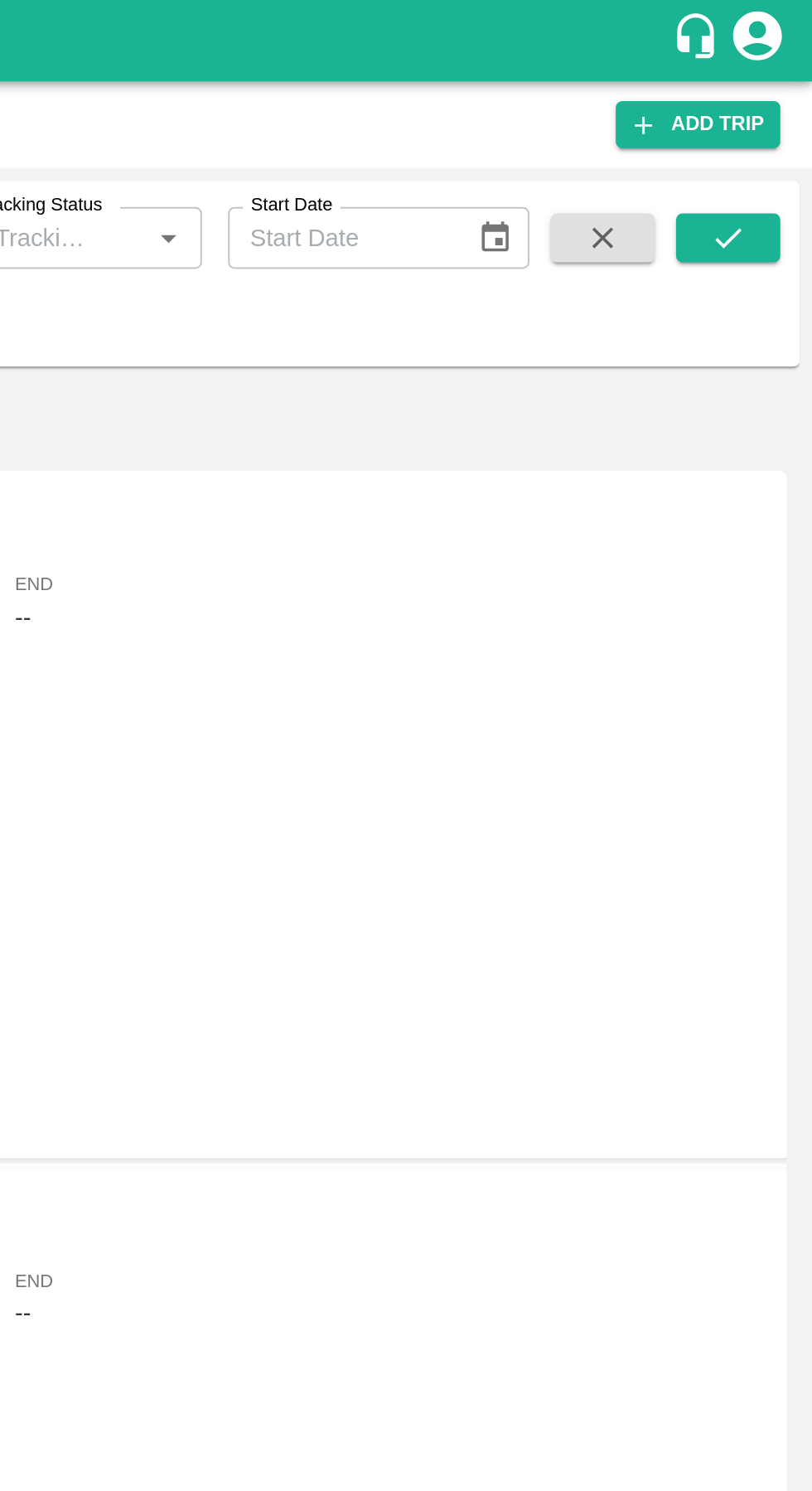
type input "89369"
click at [764, 116] on icon "submit" at bounding box center [769, 121] width 18 height 18
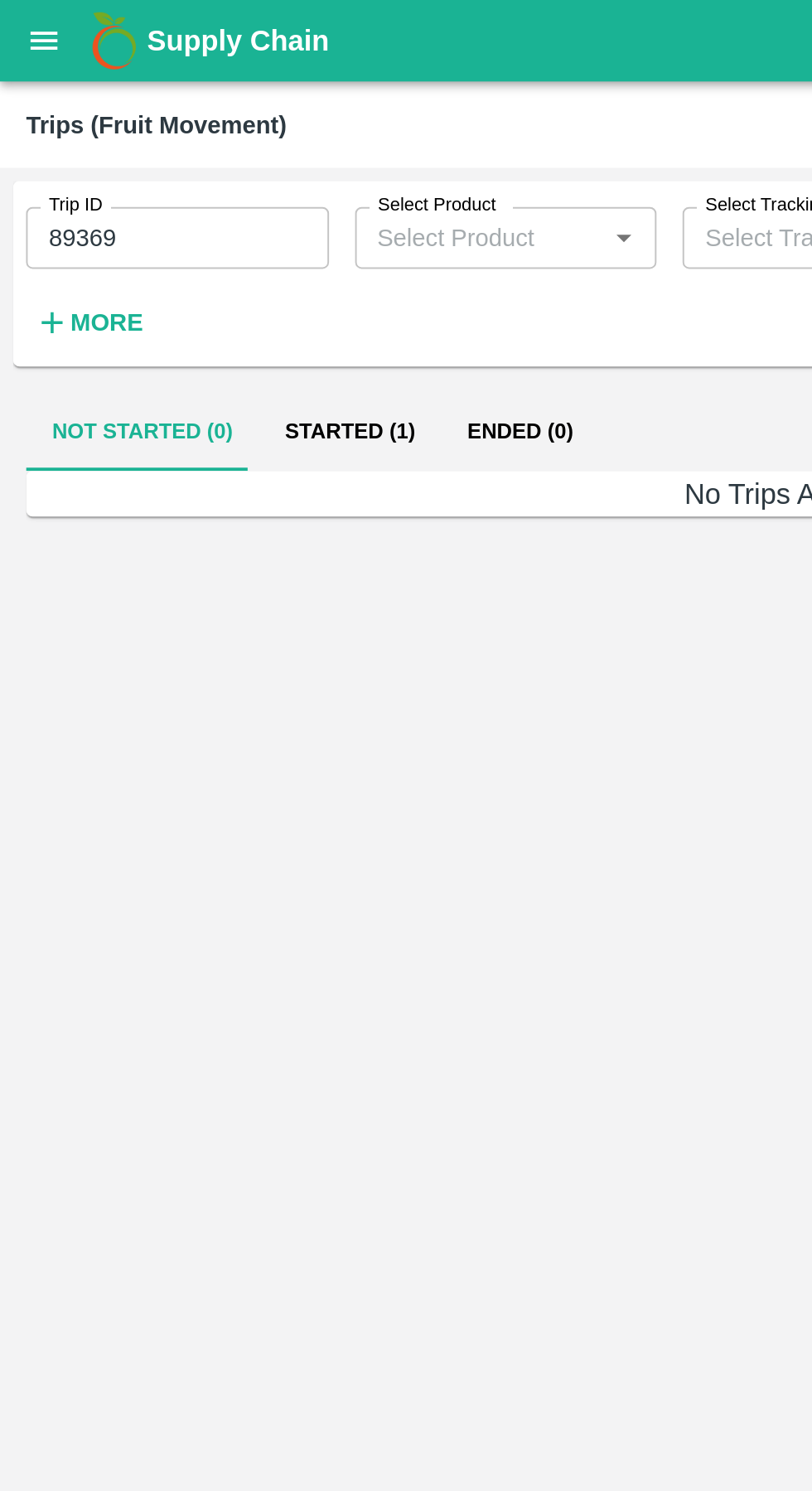
click at [155, 216] on button "Started (1)" at bounding box center [178, 219] width 93 height 40
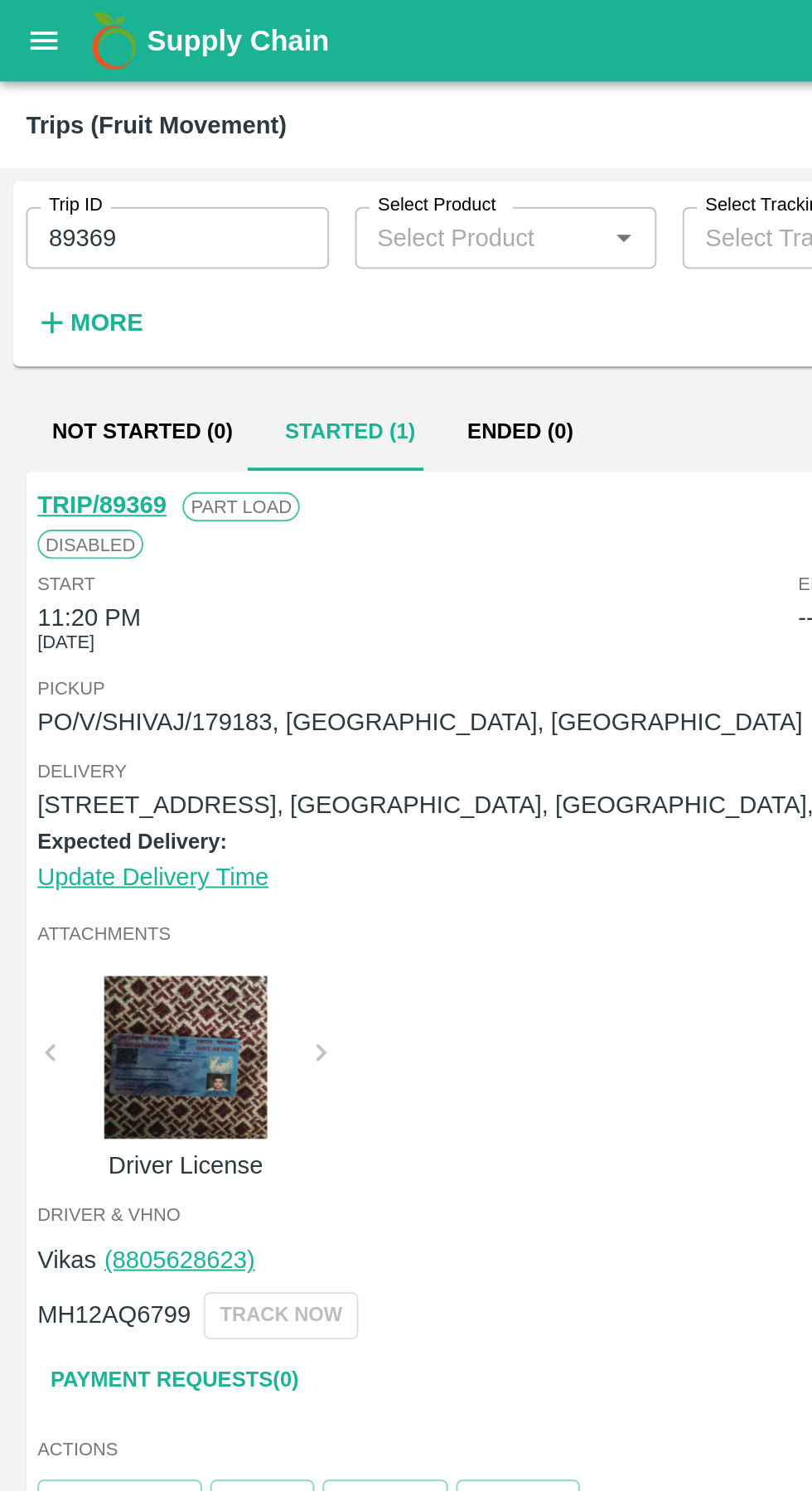
click at [45, 260] on link "TRIP/89369" at bounding box center [52, 257] width 65 height 13
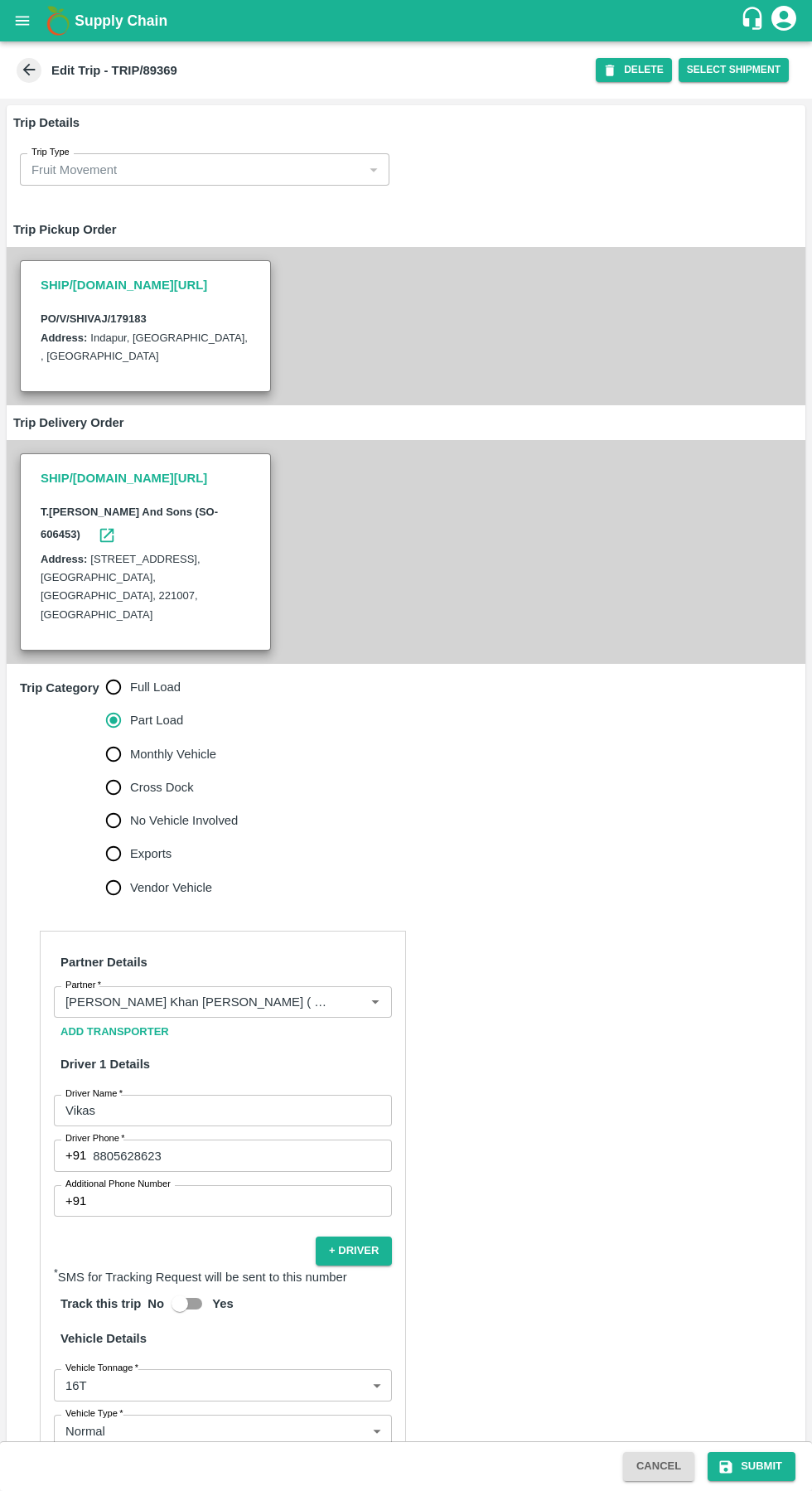
scroll to position [256, 0]
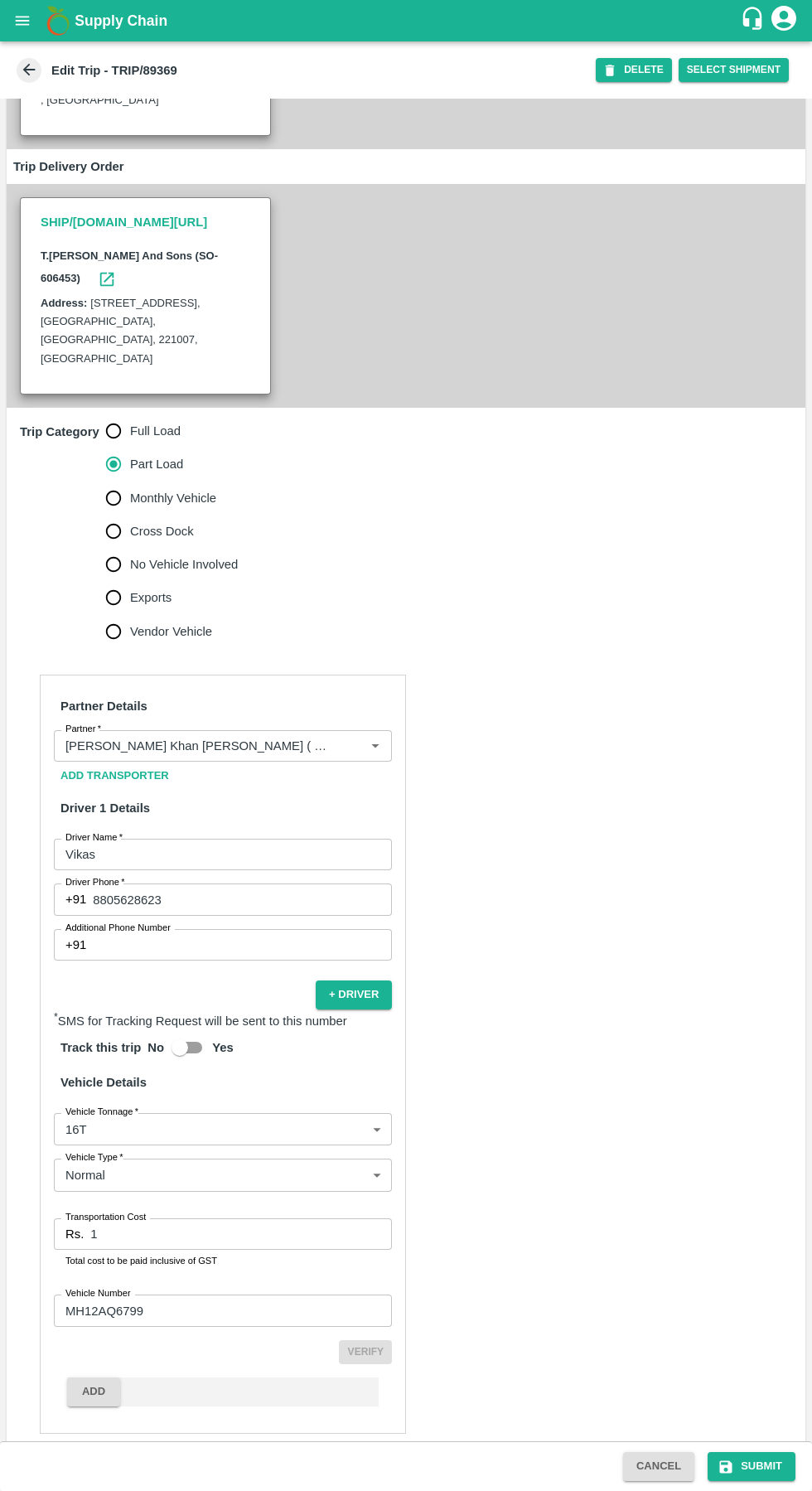
click at [248, 1218] on input "1" at bounding box center [241, 1234] width 302 height 31
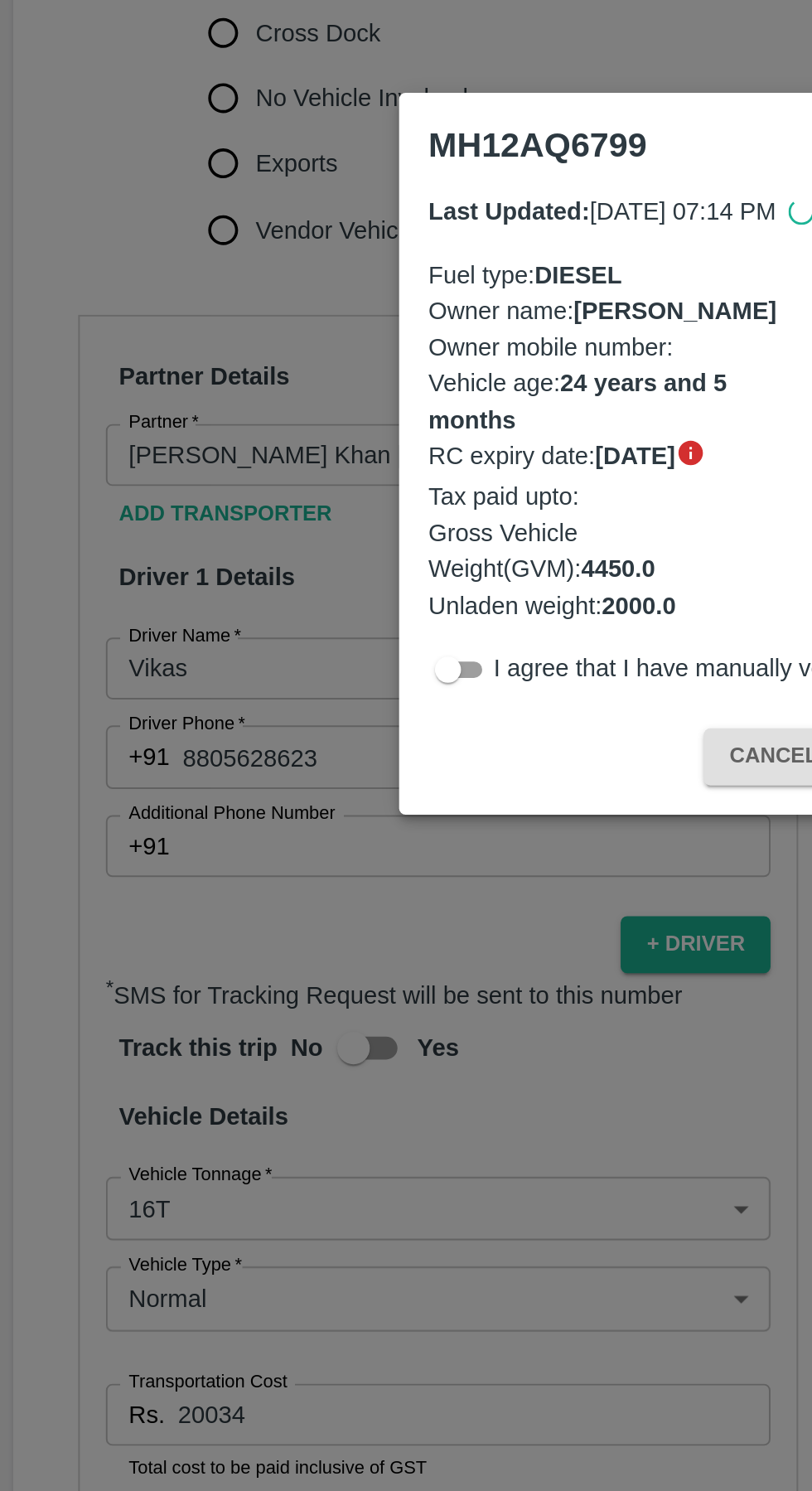
scroll to position [251, 0]
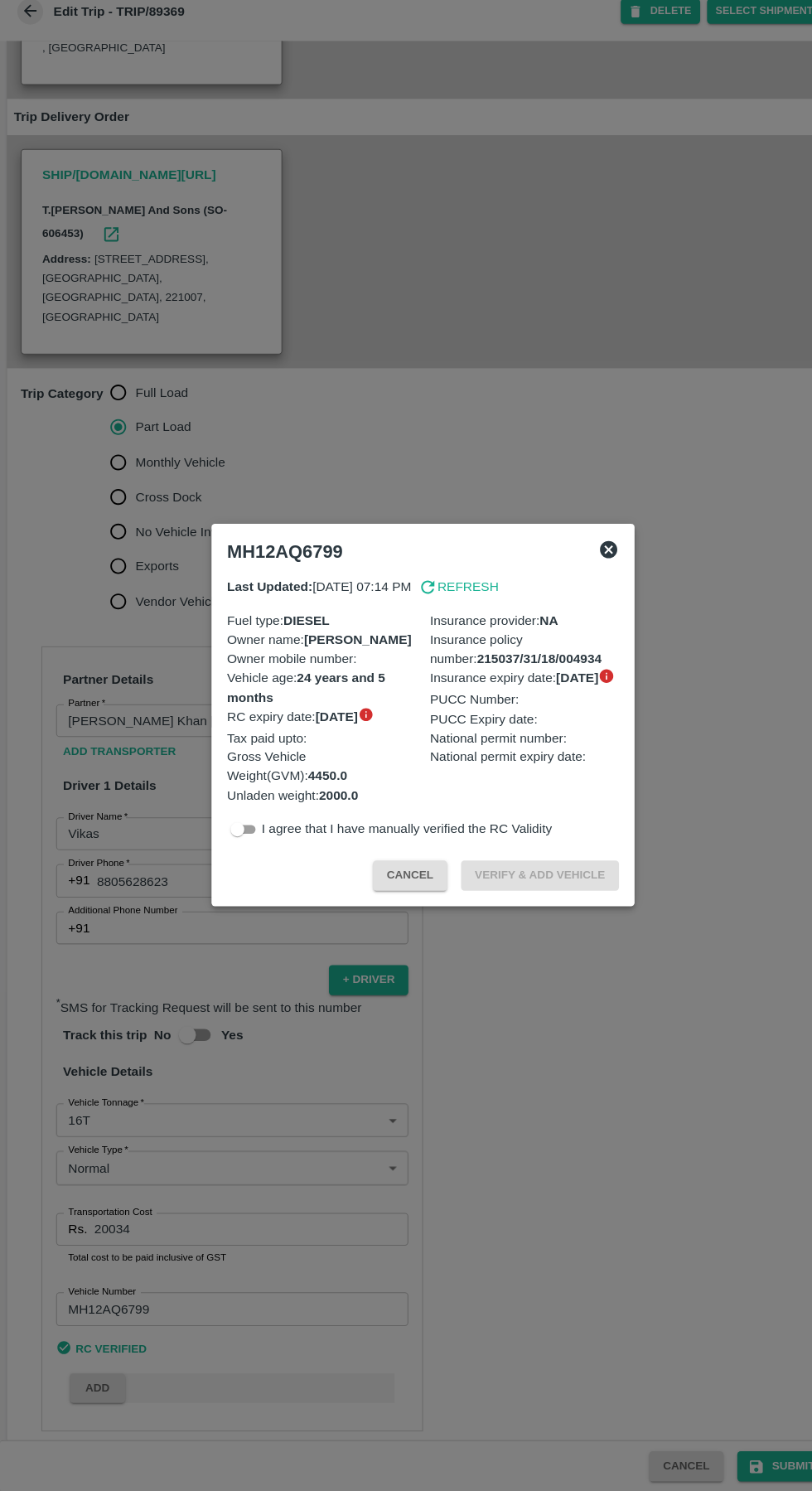
click at [400, 899] on button "Cancel" at bounding box center [393, 899] width 71 height 29
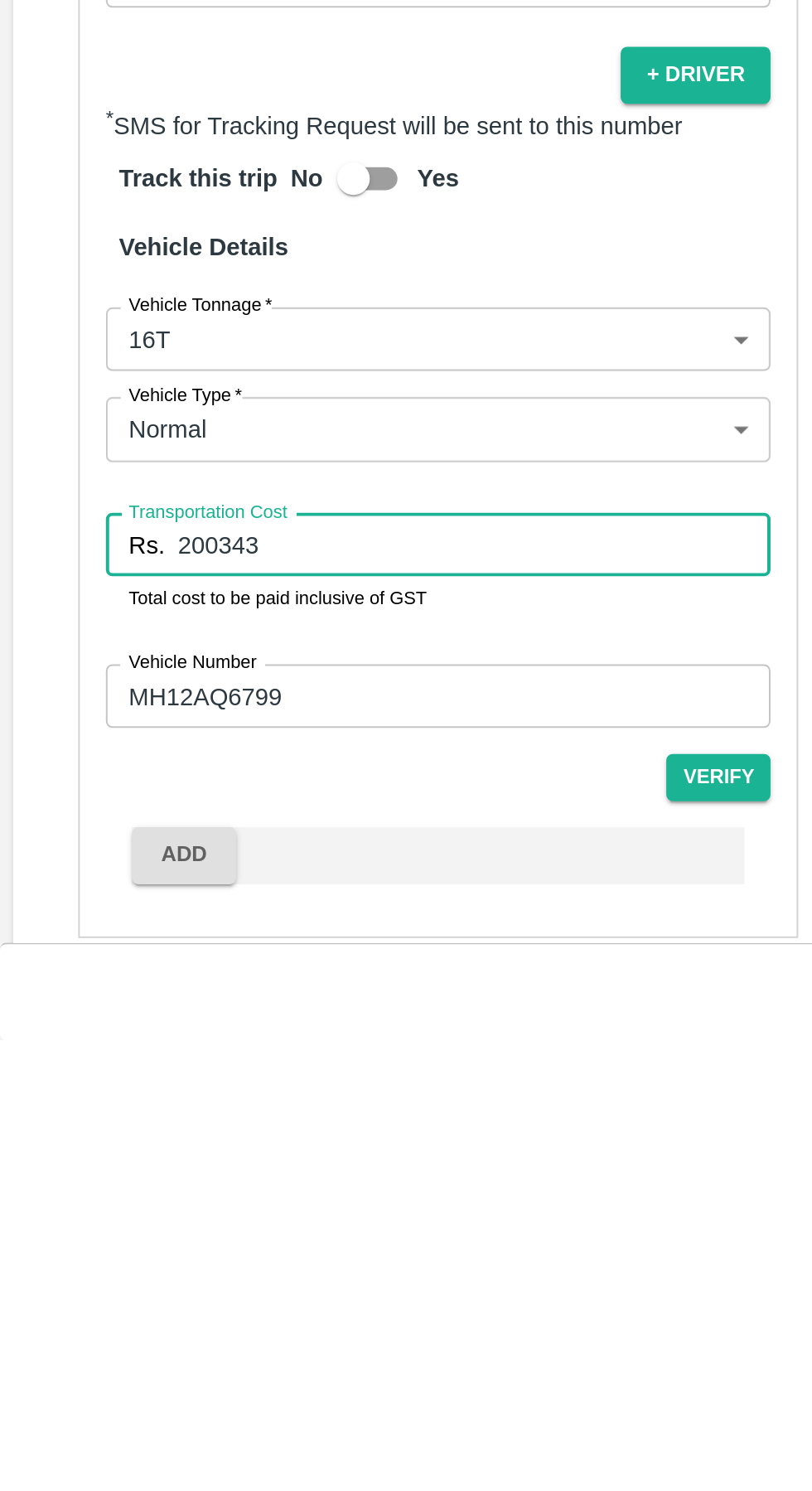
type input "20034"
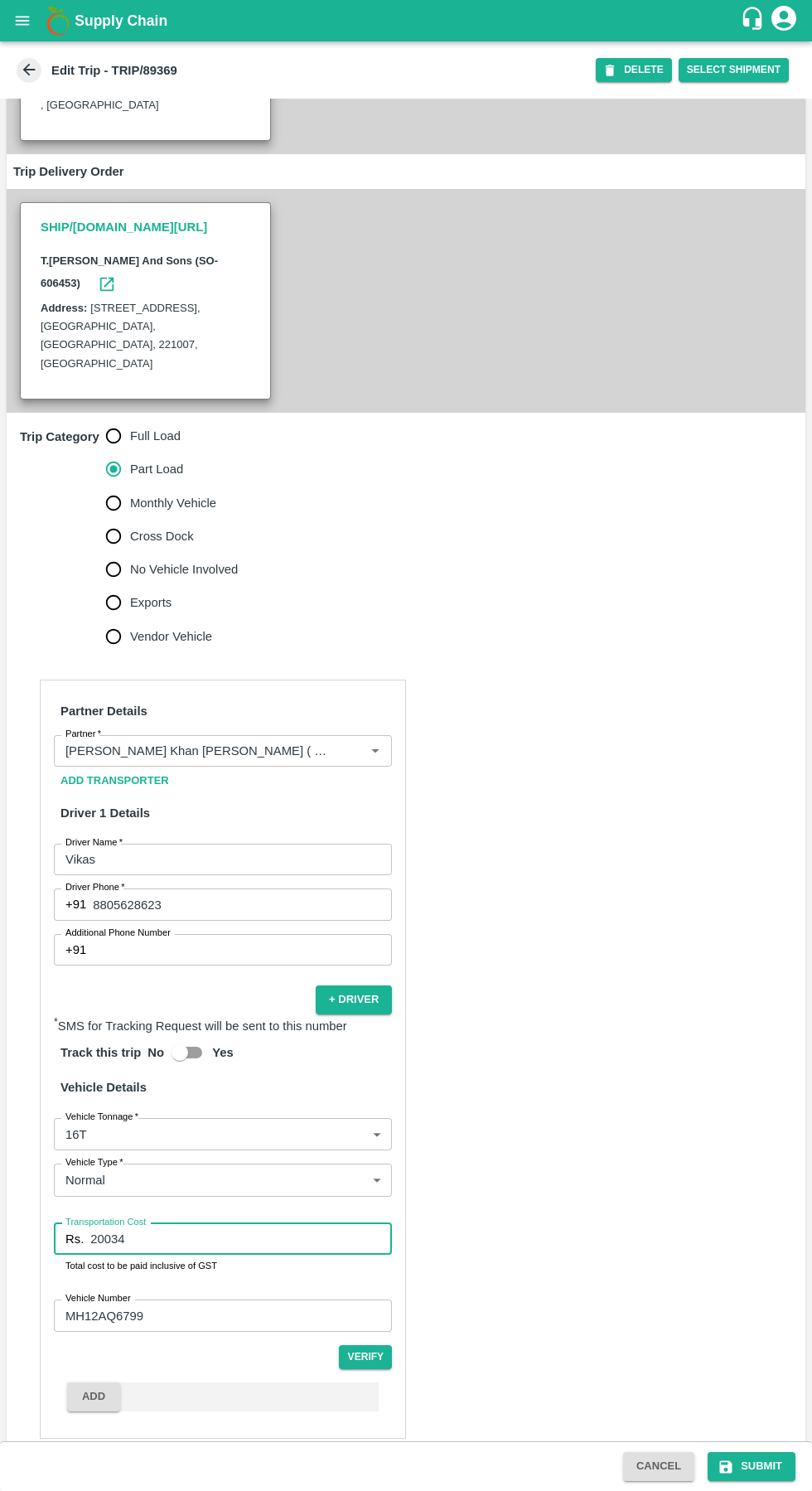
click at [757, 1466] on button "Submit" at bounding box center [751, 1466] width 87 height 29
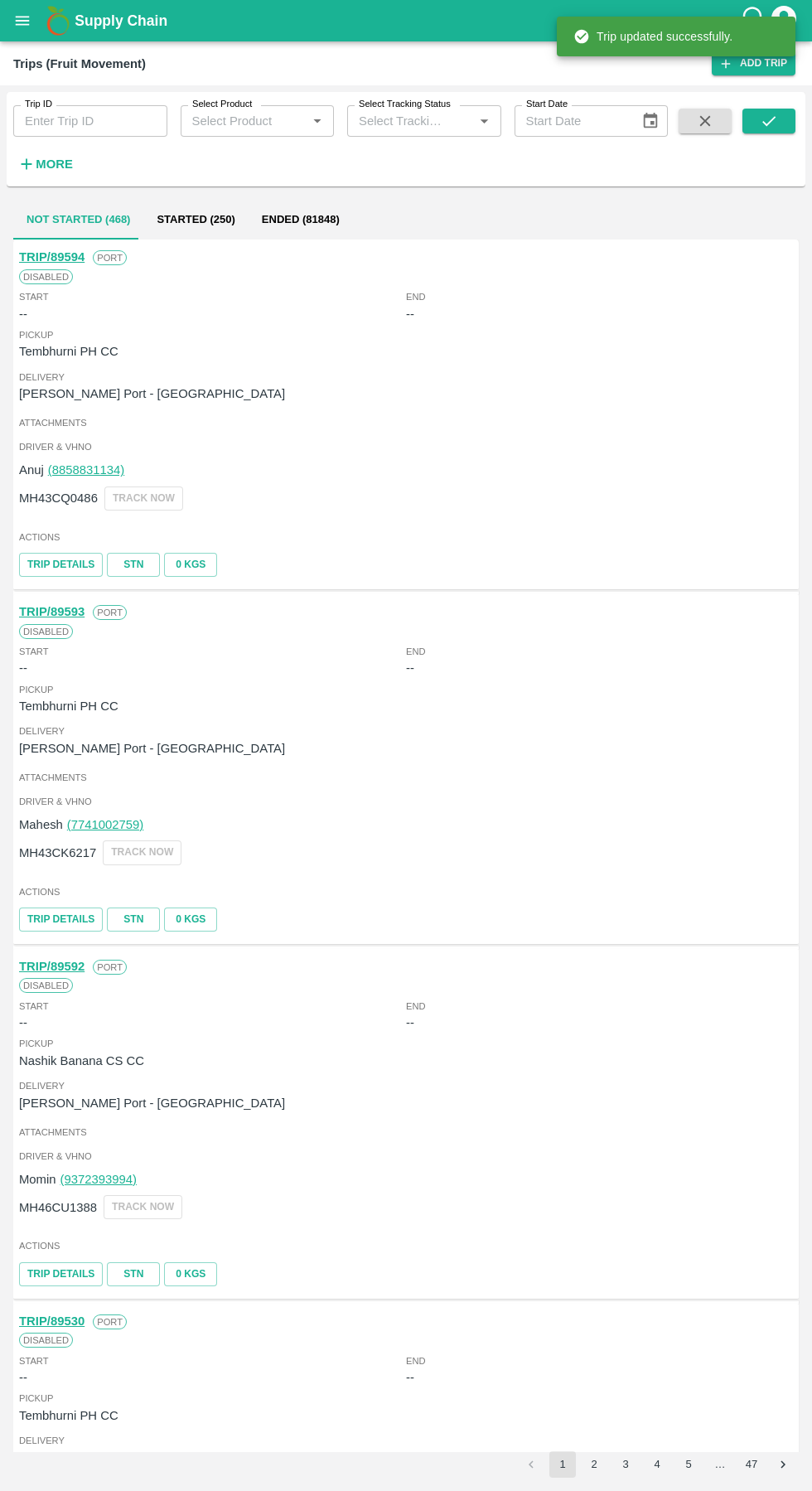
click at [97, 78] on div "Trips (Fruit Movement) Add Trip" at bounding box center [406, 64] width 812 height 44
click at [107, 120] on input "Trip ID" at bounding box center [89, 121] width 154 height 31
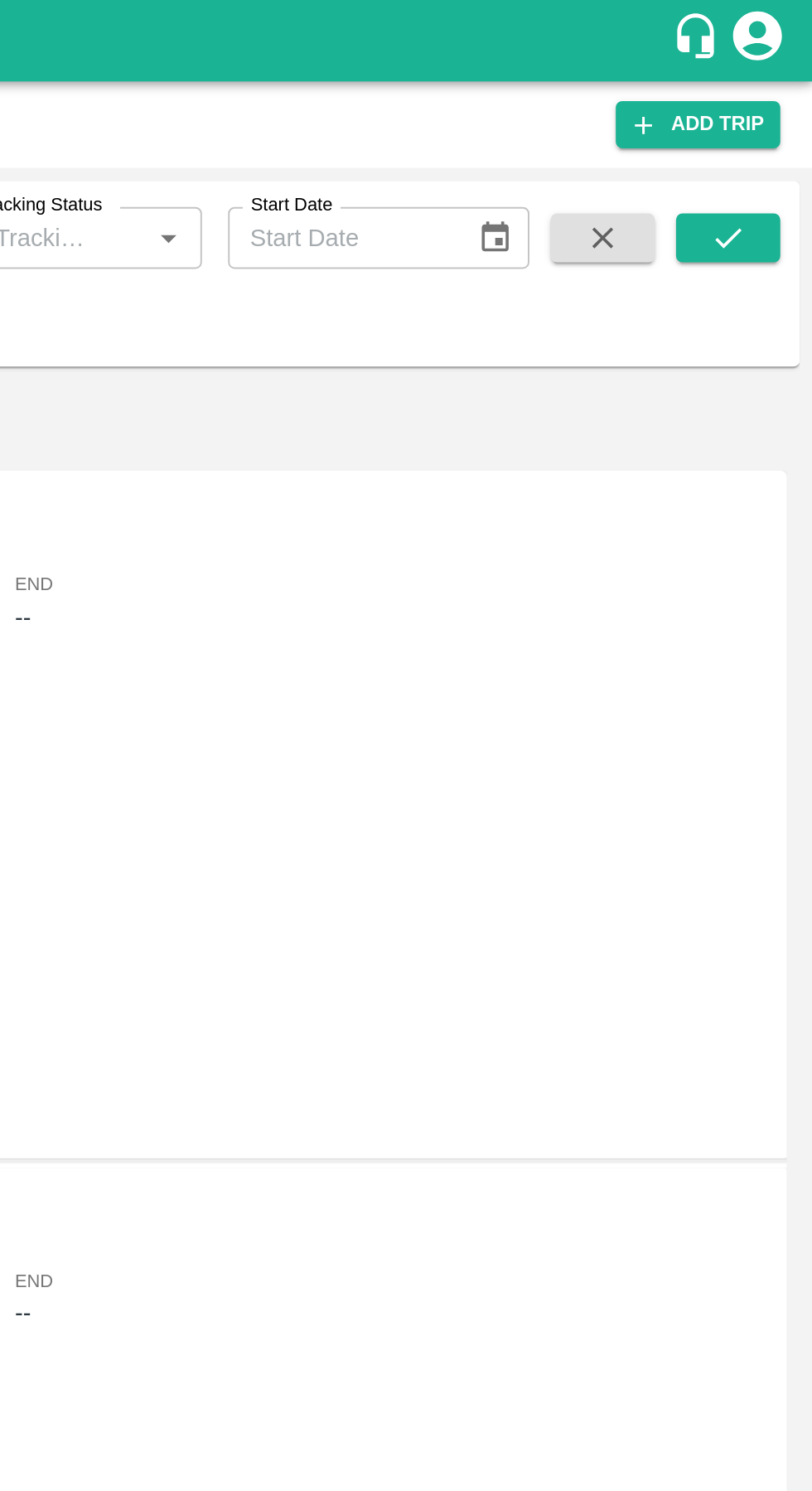
type input "89369"
click at [769, 121] on icon "submit" at bounding box center [769, 121] width 18 height 18
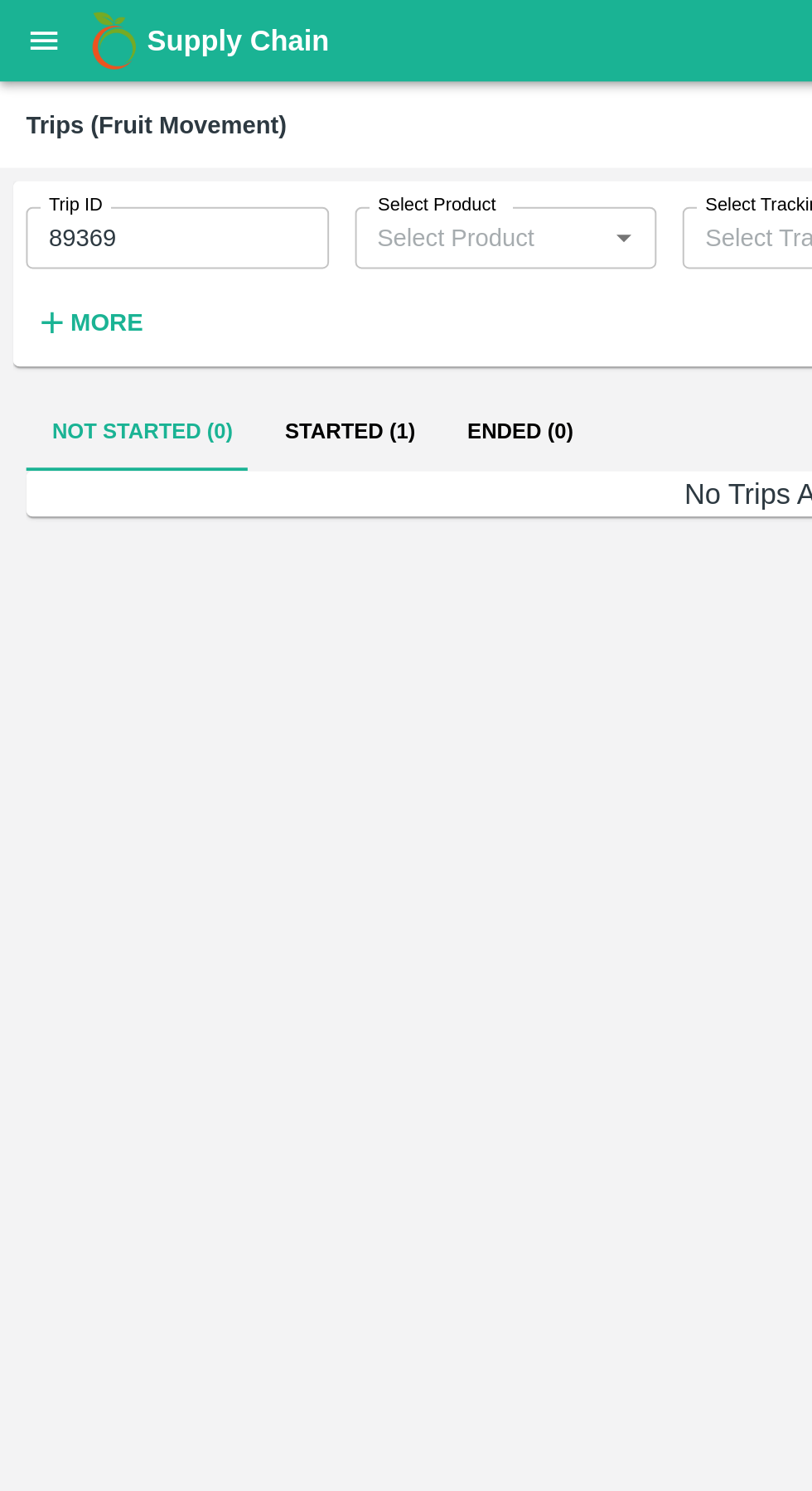
click at [168, 226] on button "Started (1)" at bounding box center [178, 219] width 93 height 40
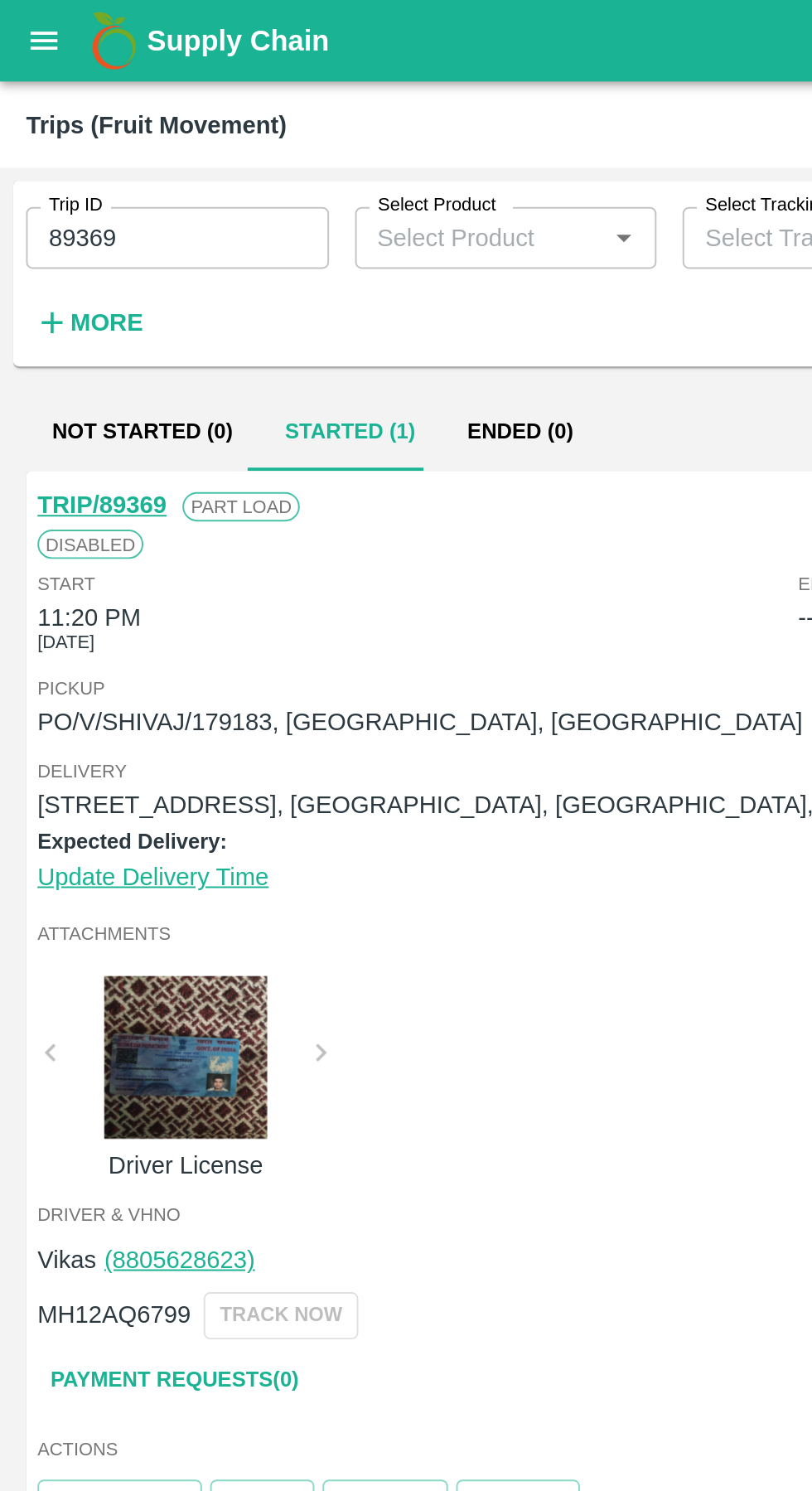
click at [22, 17] on icon "open drawer" at bounding box center [22, 21] width 18 height 18
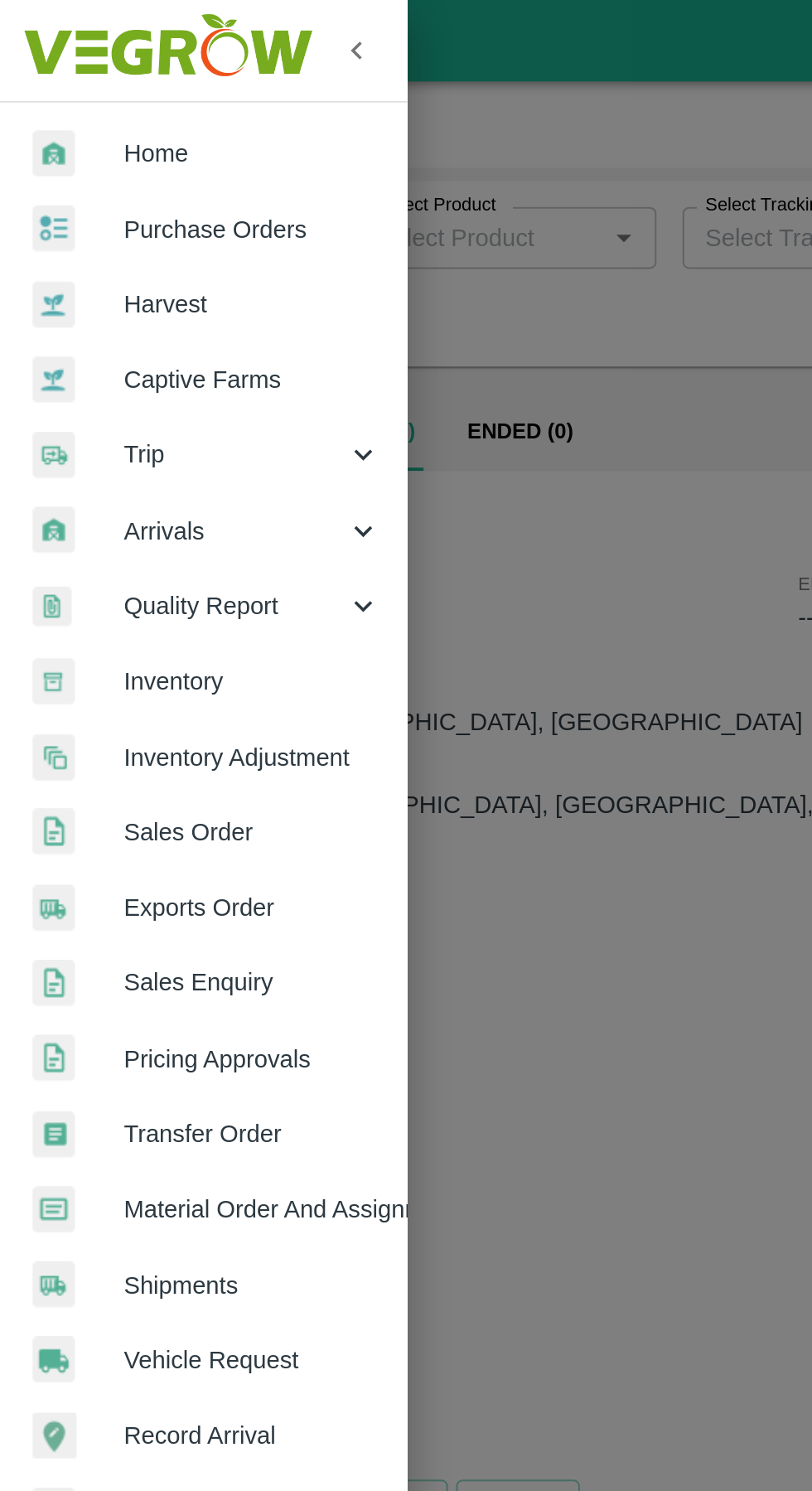
click at [87, 111] on span "Purchase Orders" at bounding box center [128, 117] width 131 height 18
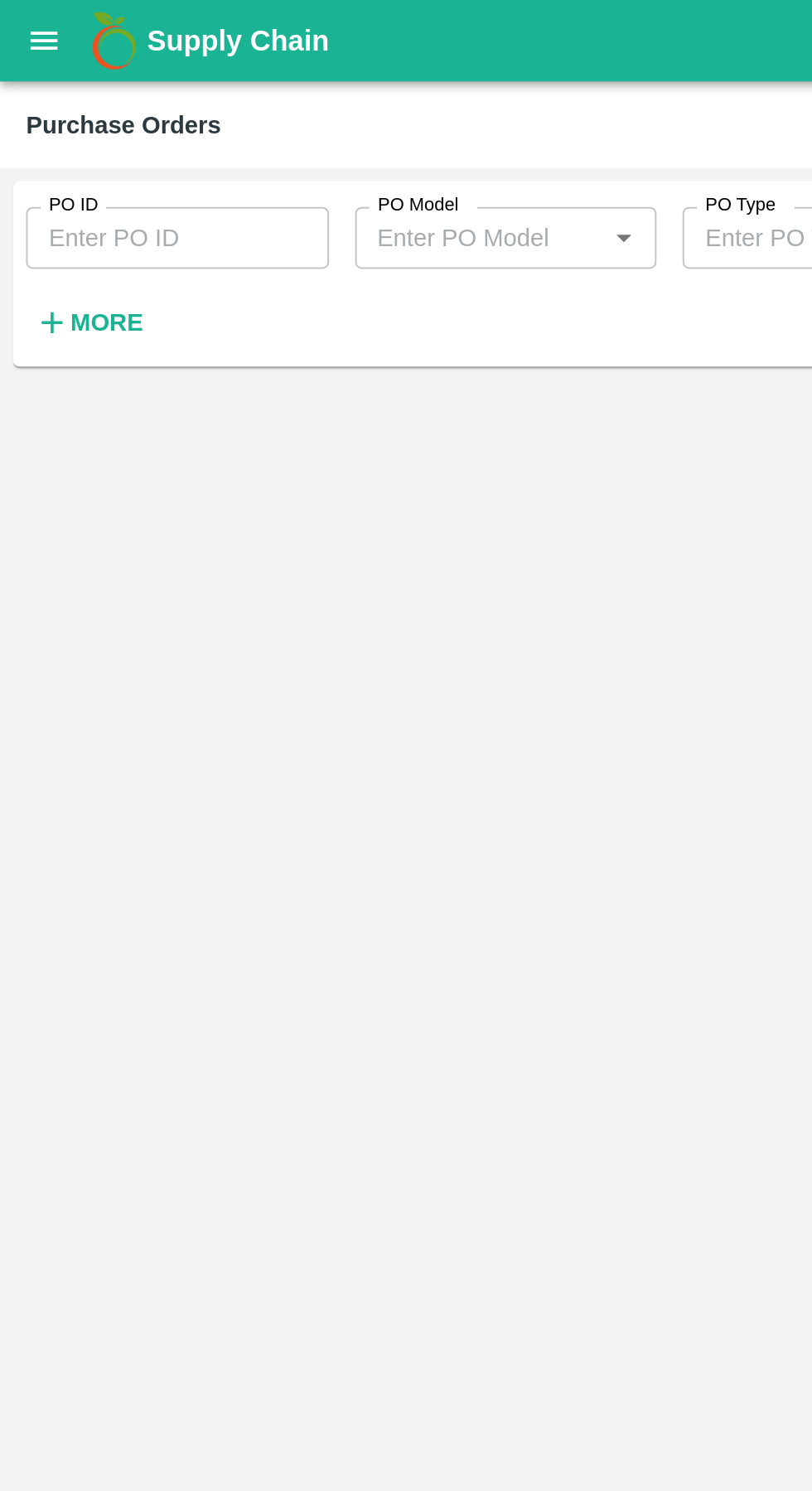
click at [54, 122] on input "PO ID" at bounding box center [89, 121] width 154 height 31
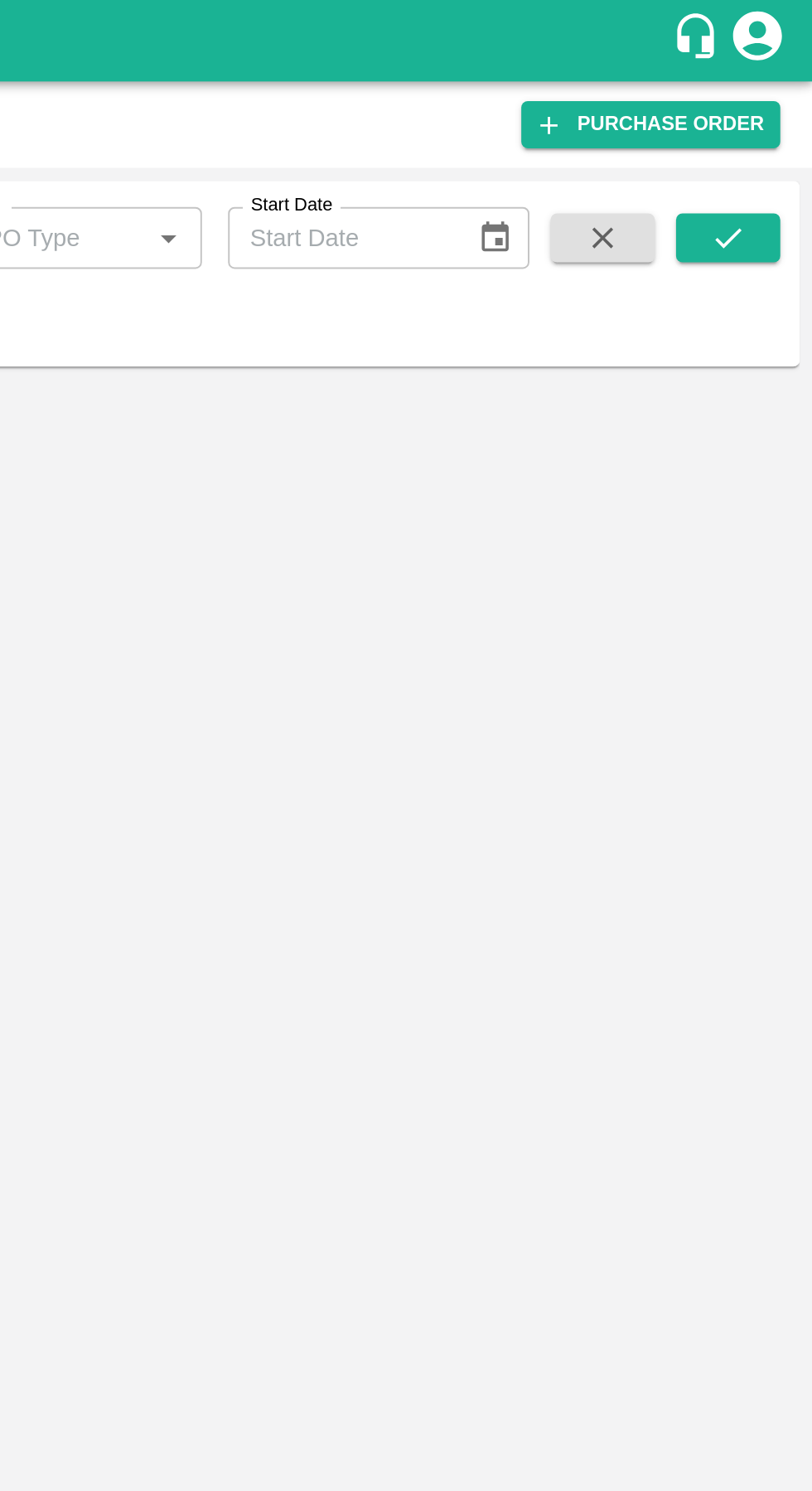
type input "179183"
click at [767, 131] on button "submit" at bounding box center [769, 121] width 53 height 25
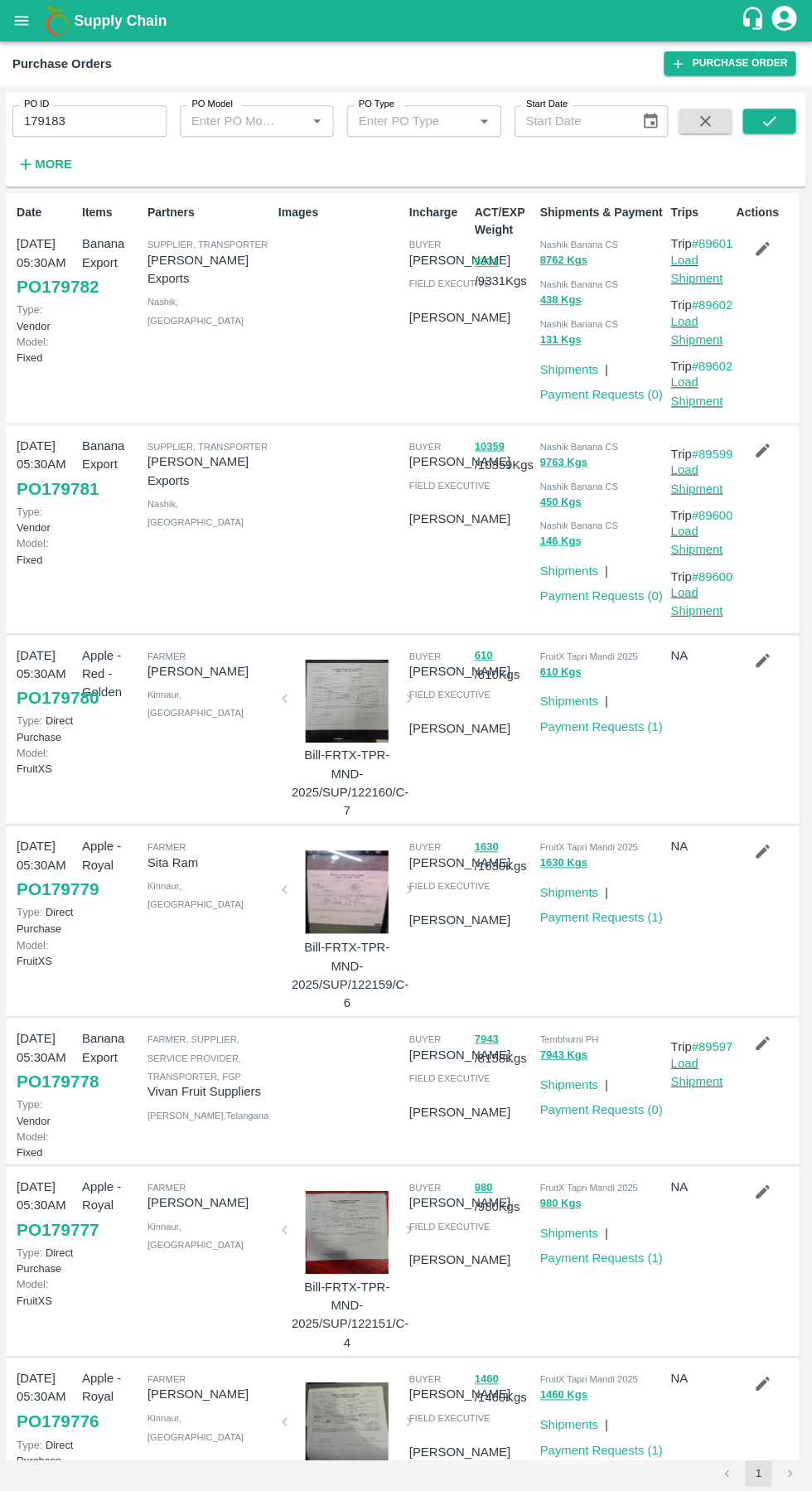
click at [698, 285] on link "Load Shipment" at bounding box center [696, 269] width 52 height 31
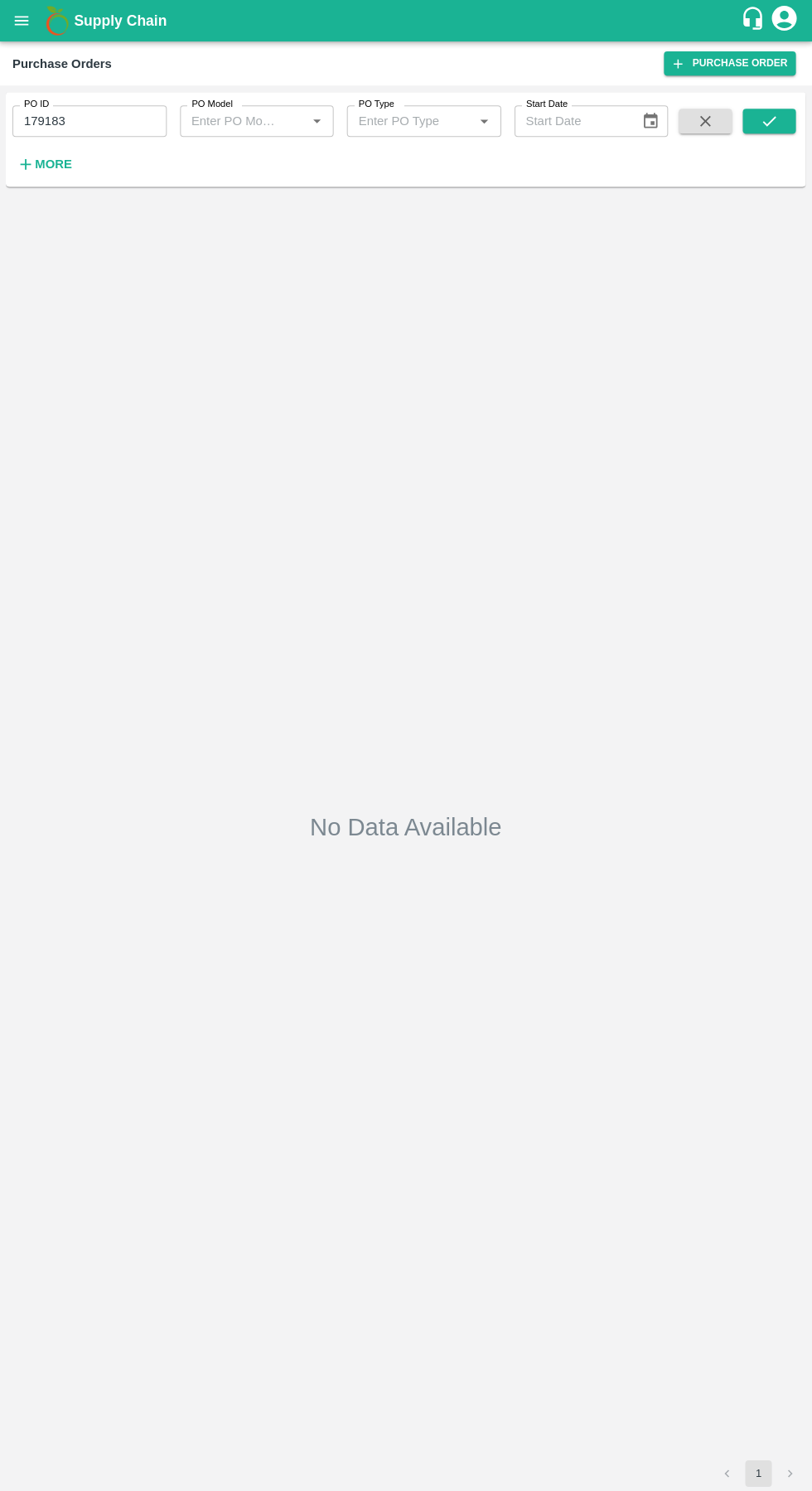
type input "179183"
click at [769, 121] on icon "submit" at bounding box center [769, 121] width 18 height 18
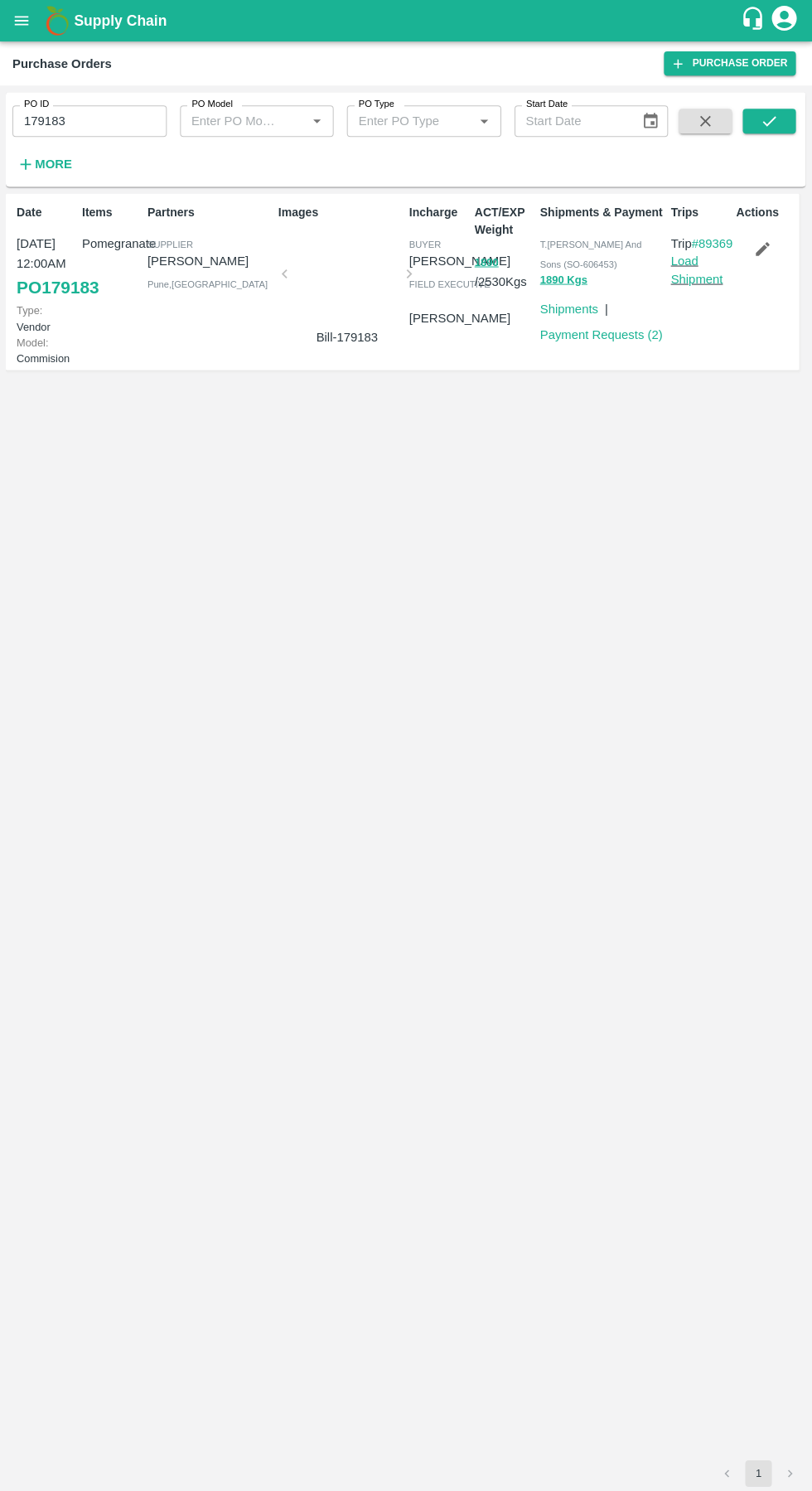
click at [700, 285] on link "Load Shipment" at bounding box center [696, 269] width 52 height 31
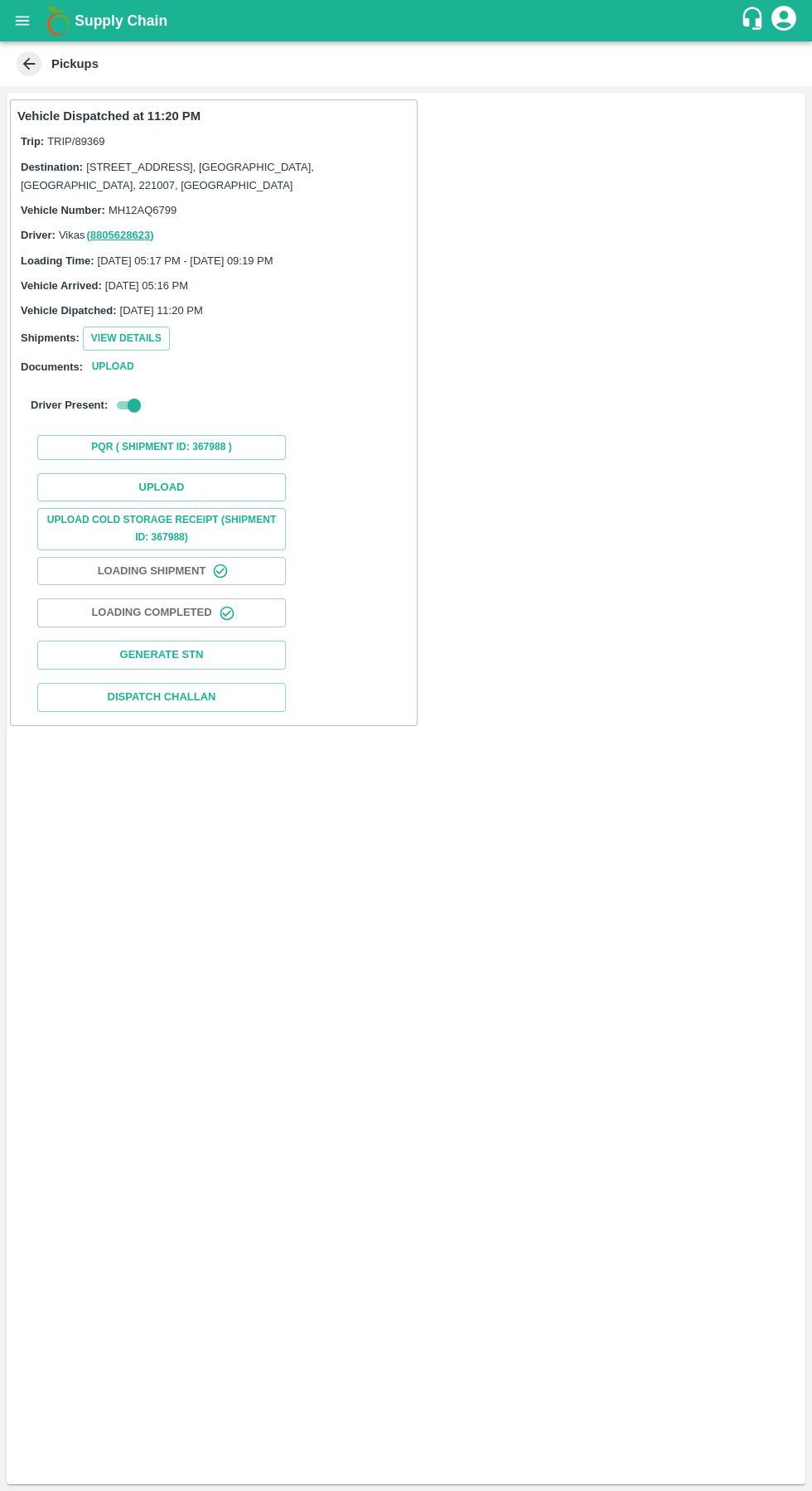
click at [154, 486] on button "Upload" at bounding box center [161, 487] width 249 height 29
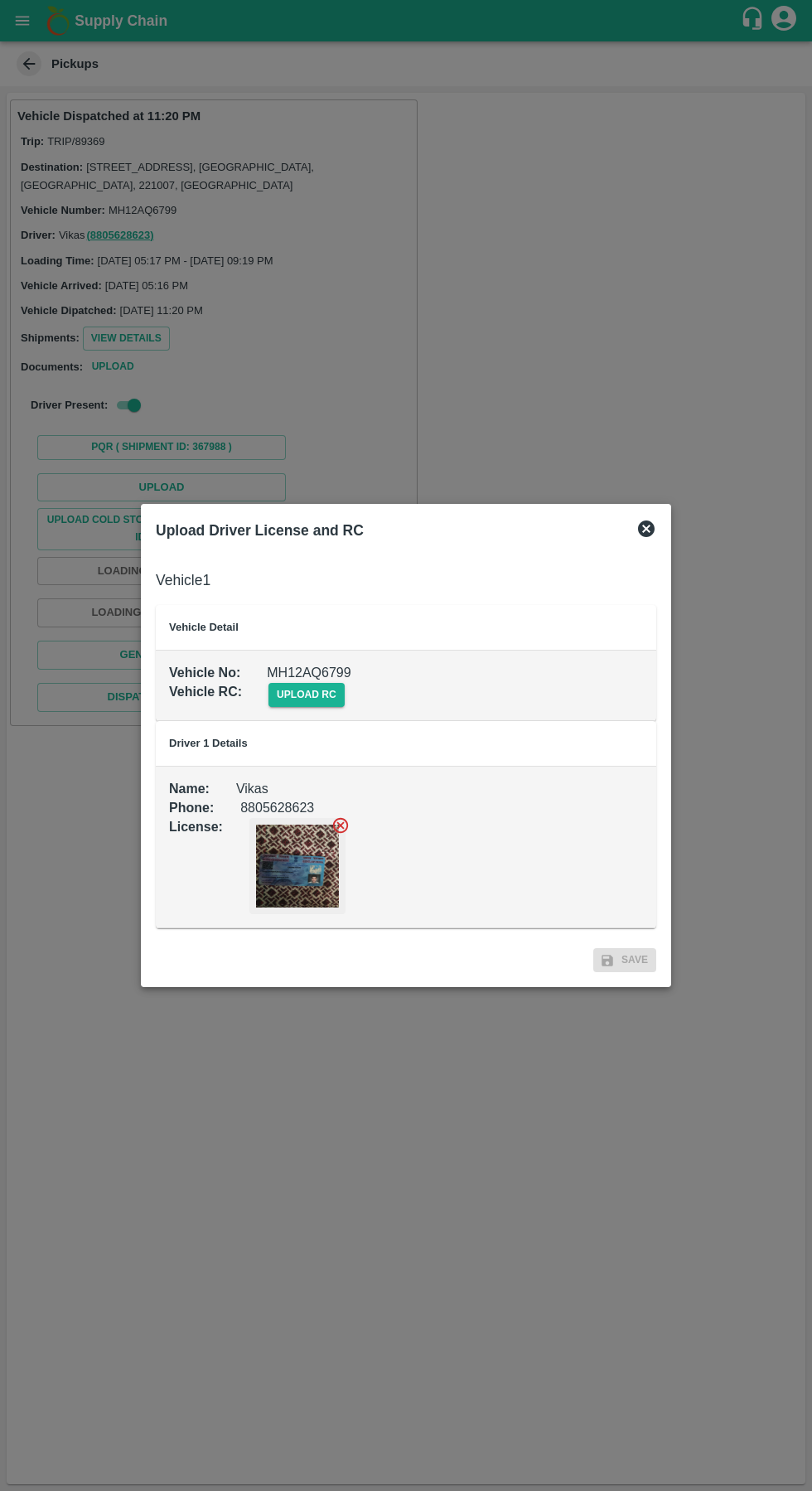
click at [293, 694] on span "upload rc" at bounding box center [307, 695] width 76 height 24
click at [0, 0] on input "upload rc" at bounding box center [0, 0] width 0 height 0
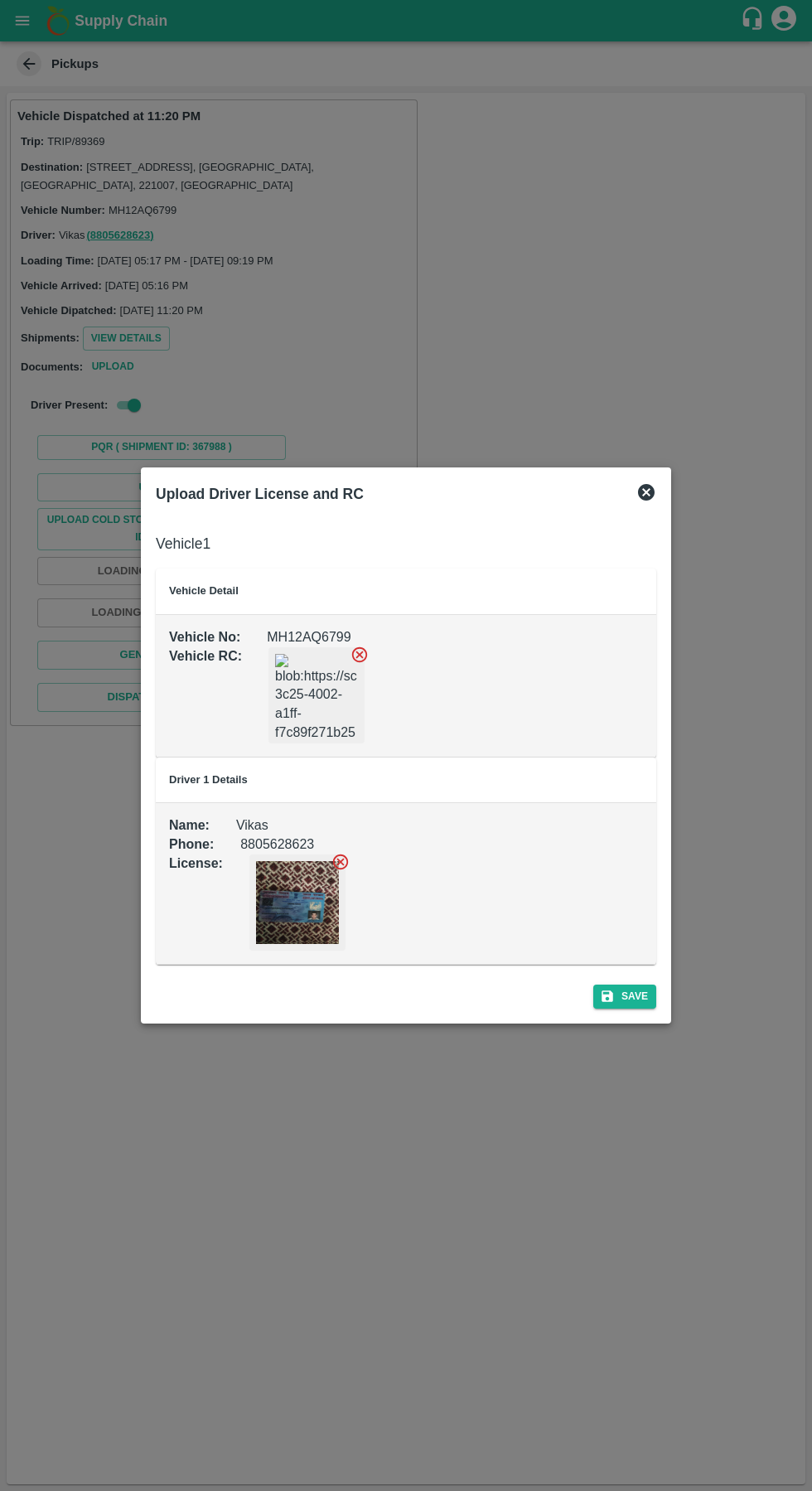
click at [645, 1007] on button "Save" at bounding box center [624, 996] width 63 height 24
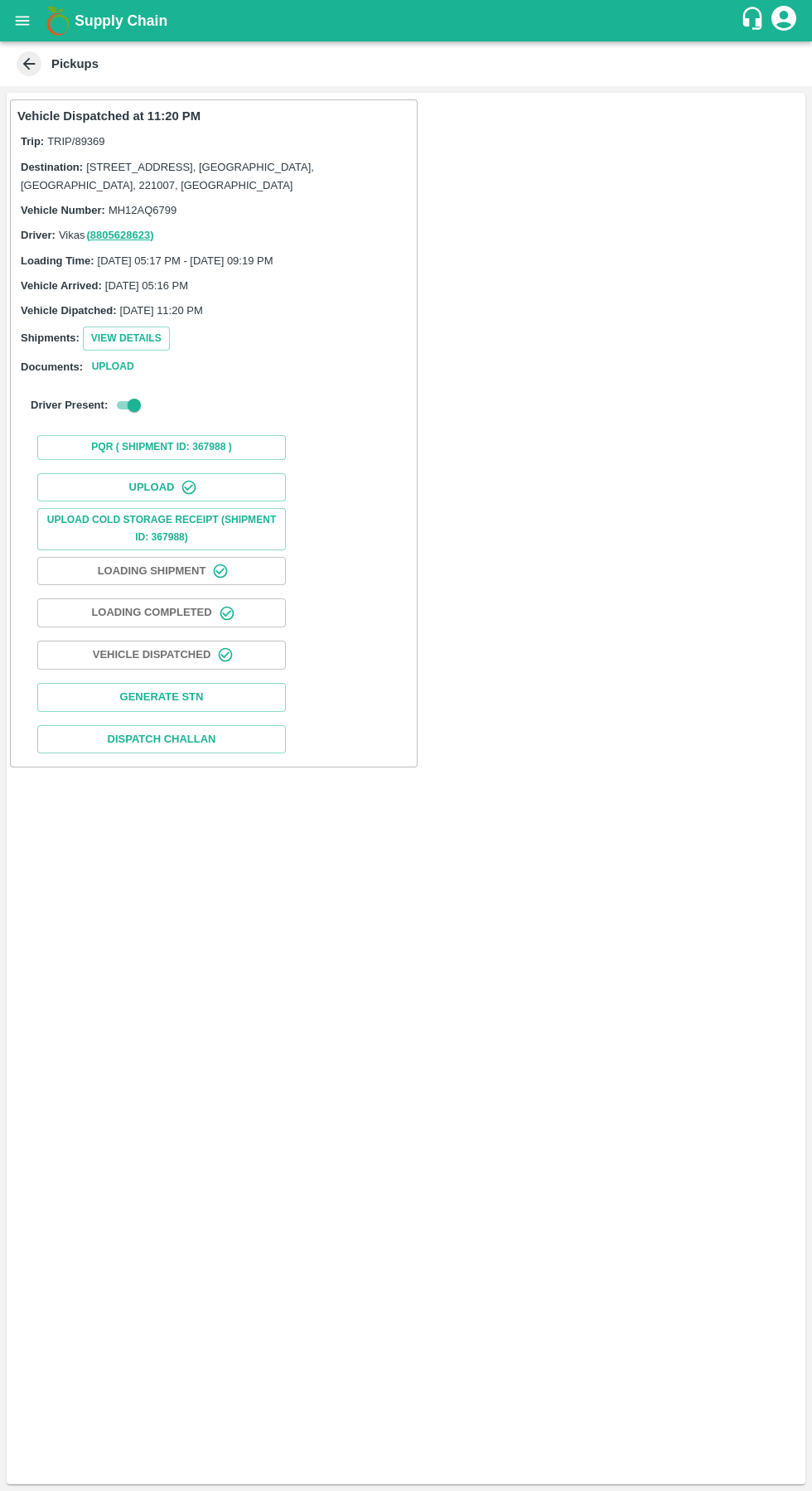
click at [182, 517] on button "Upload Cold Storage Receipt (SHIPMENT ID: 367988)" at bounding box center [161, 529] width 249 height 41
click at [147, 519] on button "Upload Cold Storage Receipt (SHIPMENT ID: 367988)" at bounding box center [161, 529] width 249 height 41
click at [156, 482] on button "Upload" at bounding box center [161, 487] width 249 height 29
